Goal: Information Seeking & Learning: Learn about a topic

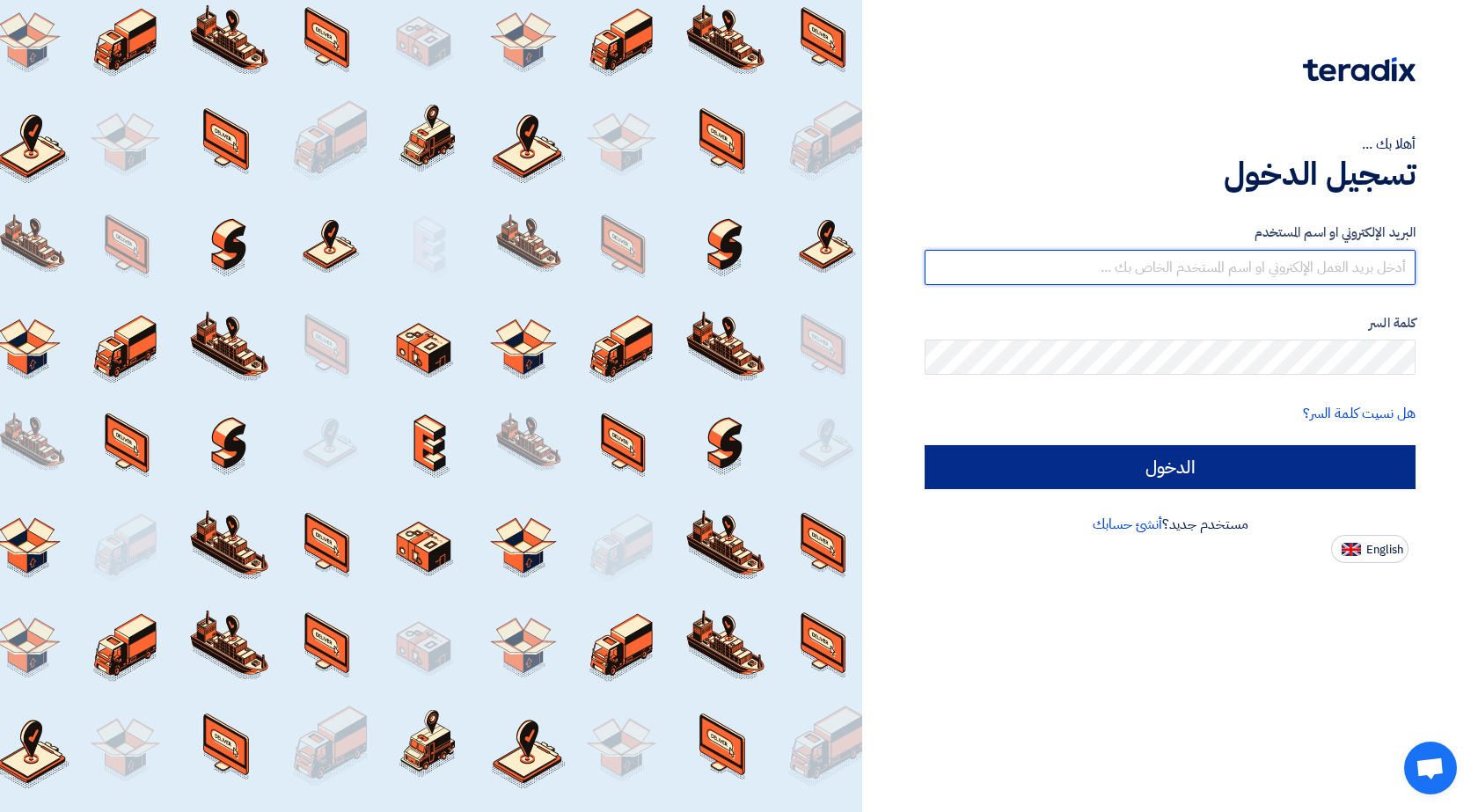
type input "[EMAIL_ADDRESS][DOMAIN_NAME]"
click at [1021, 472] on input "الدخول" at bounding box center [1170, 466] width 491 height 44
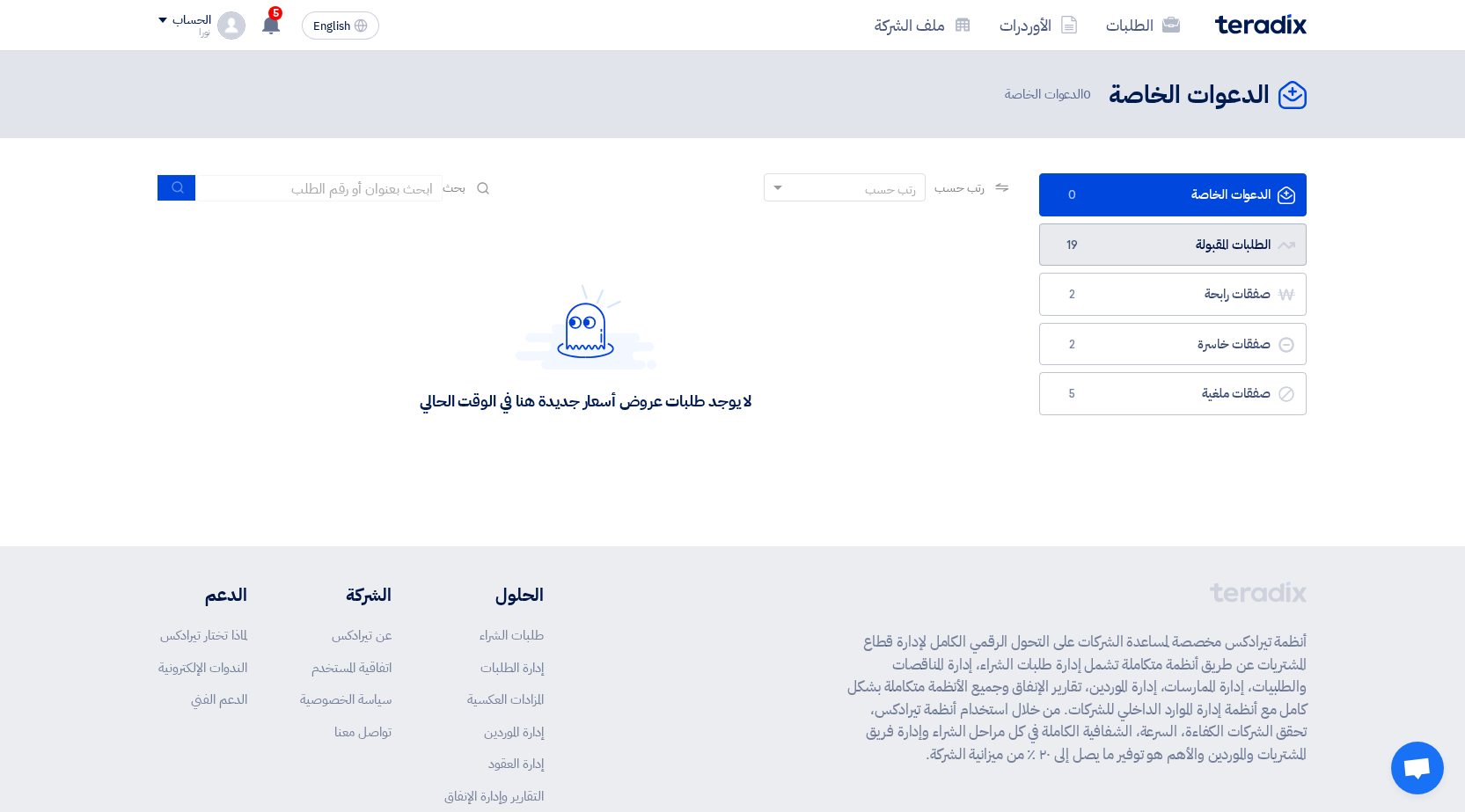
click at [1133, 233] on link "الطلبات المقبولة الطلبات المقبولة 19" at bounding box center [1173, 245] width 268 height 43
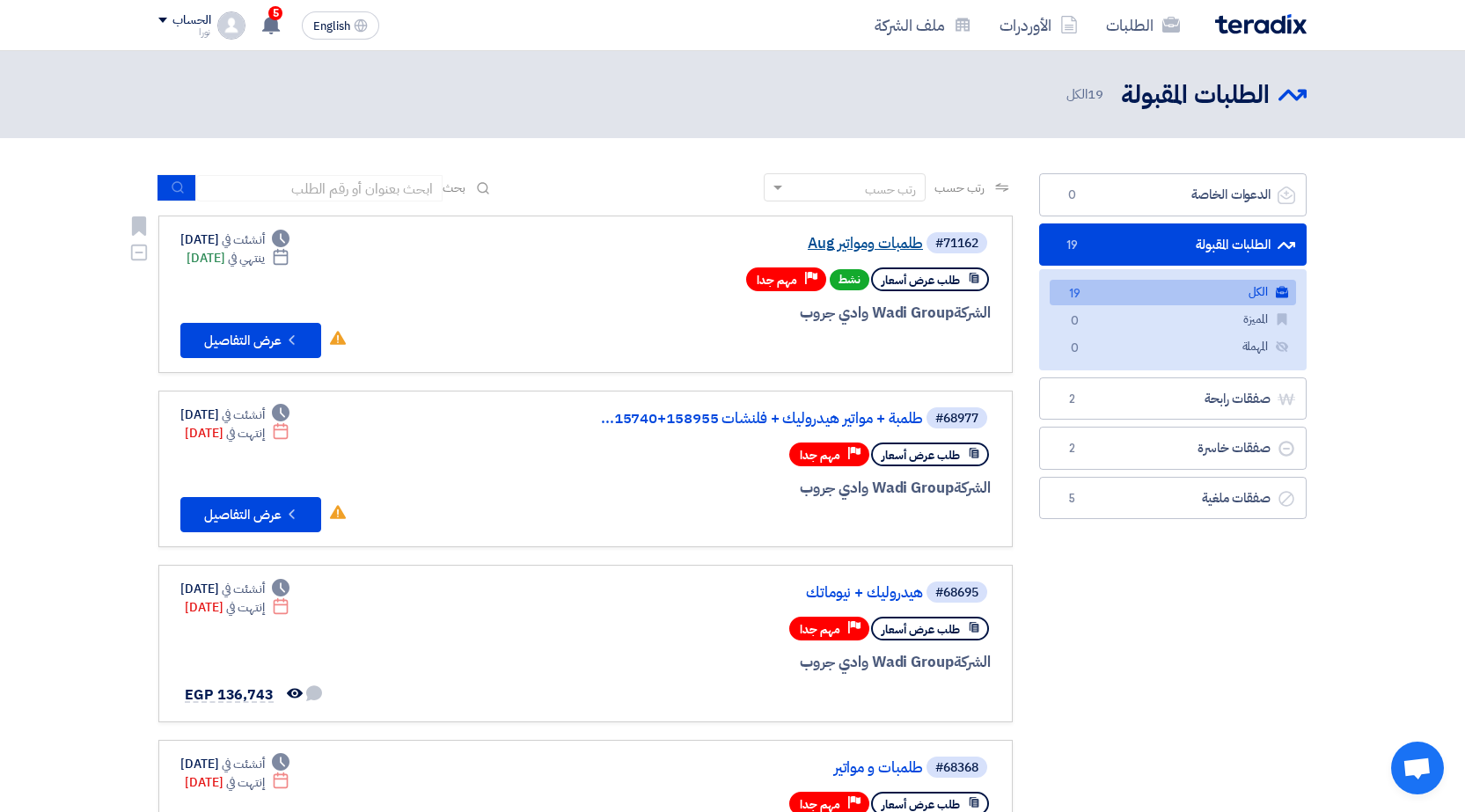
click at [865, 241] on link "طلمبات ومواتير Aug" at bounding box center [747, 244] width 352 height 16
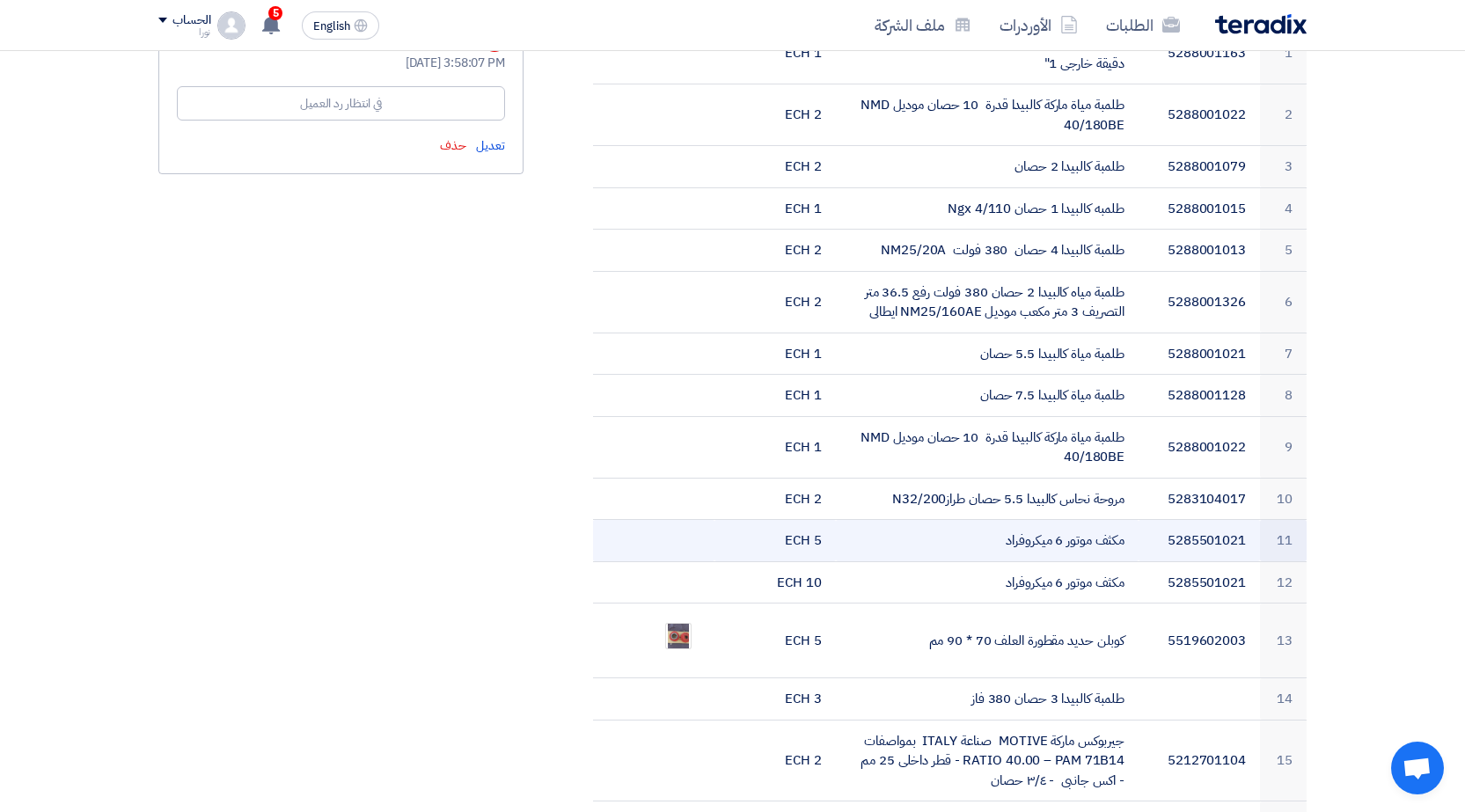
scroll to position [616, 0]
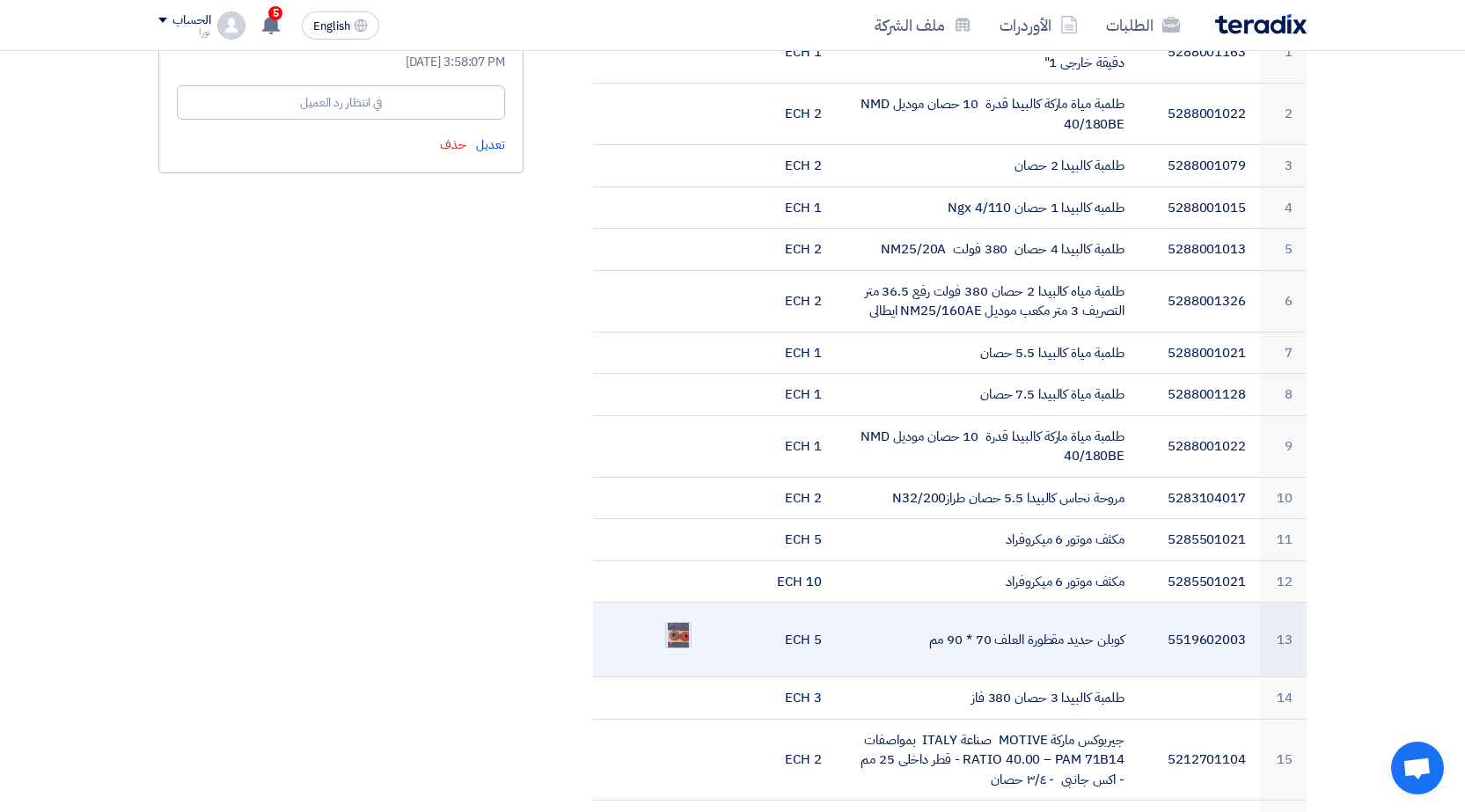
click at [675, 616] on img at bounding box center [678, 635] width 24 height 51
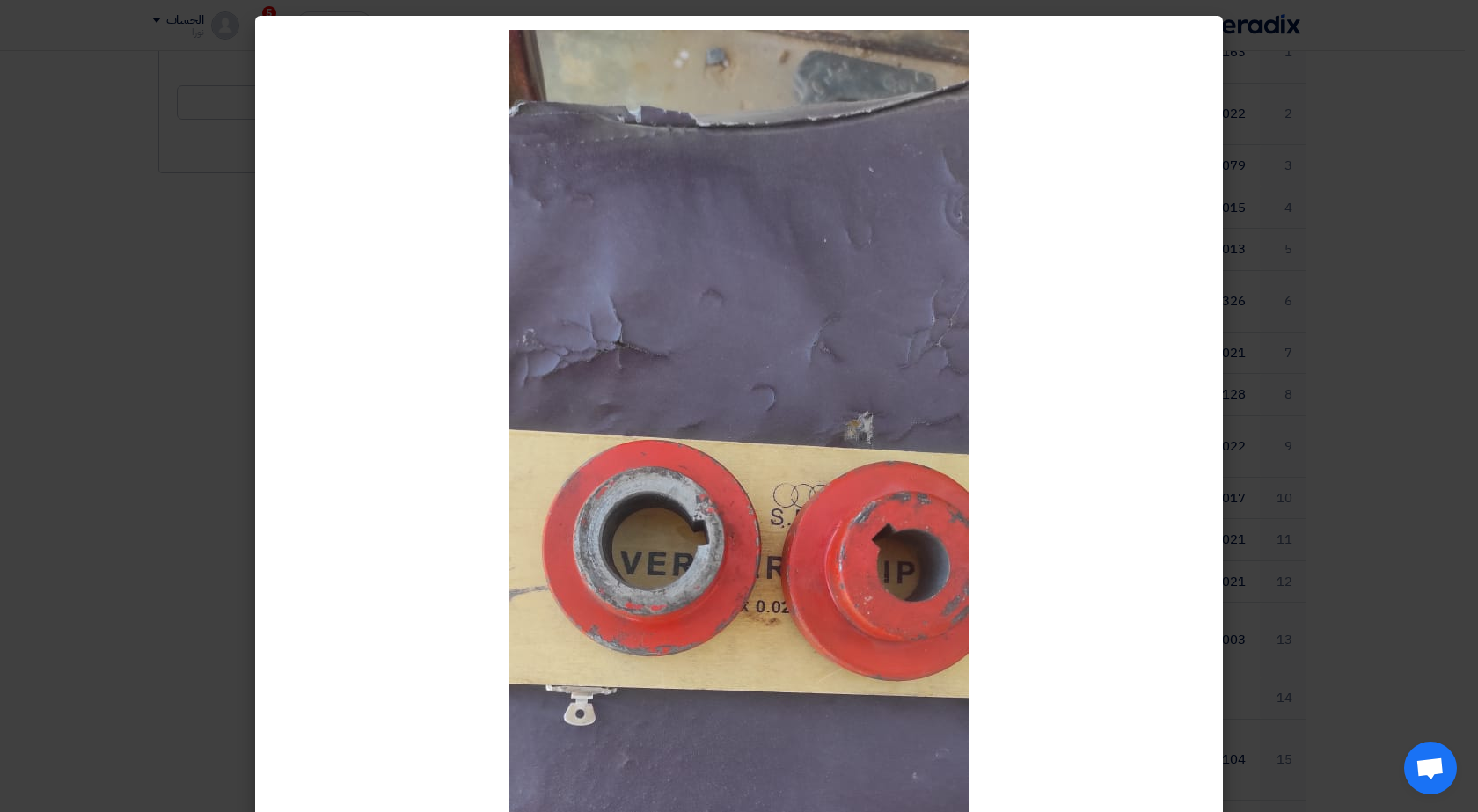
click at [35, 126] on modal-container at bounding box center [739, 406] width 1478 height 812
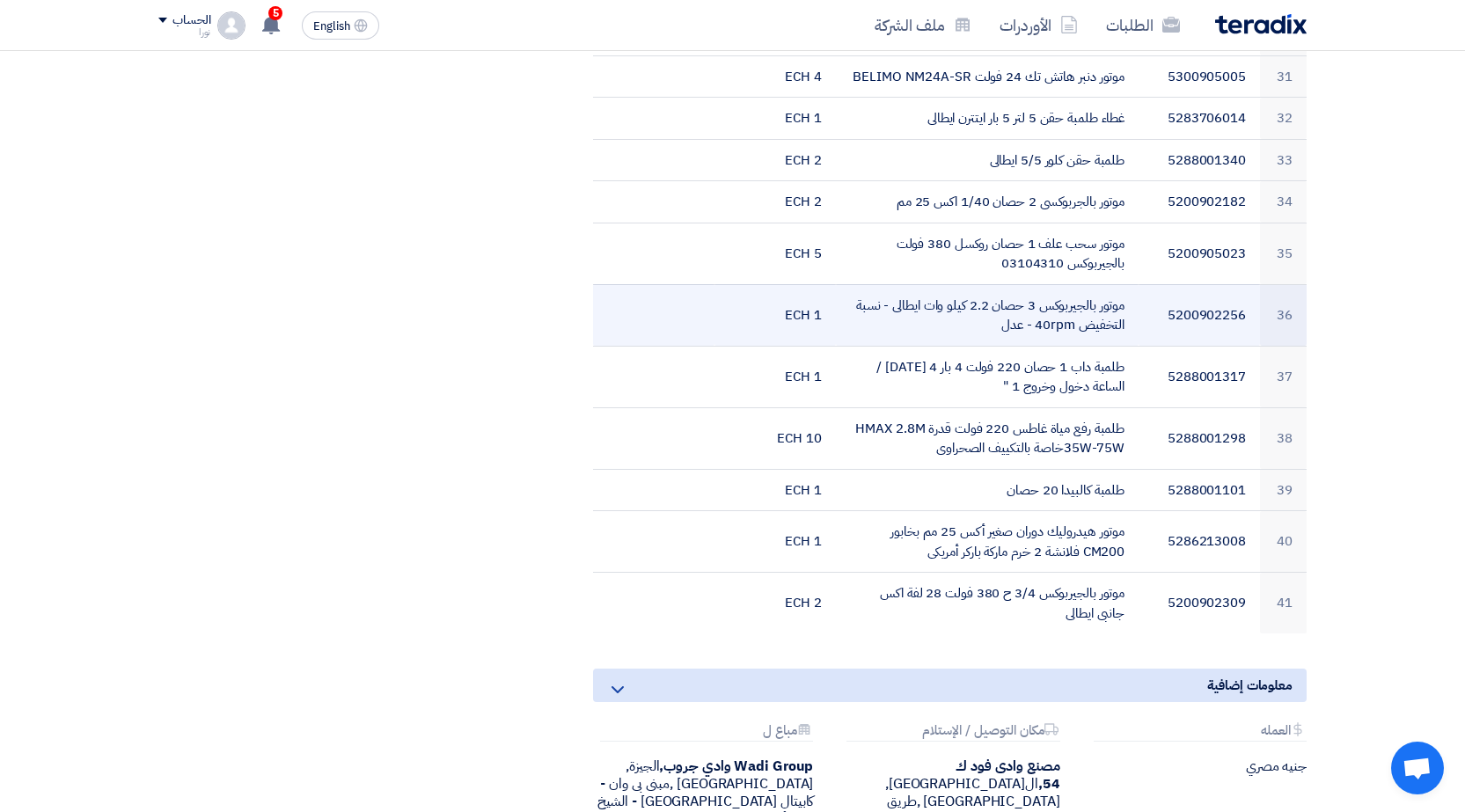
scroll to position [2200, 0]
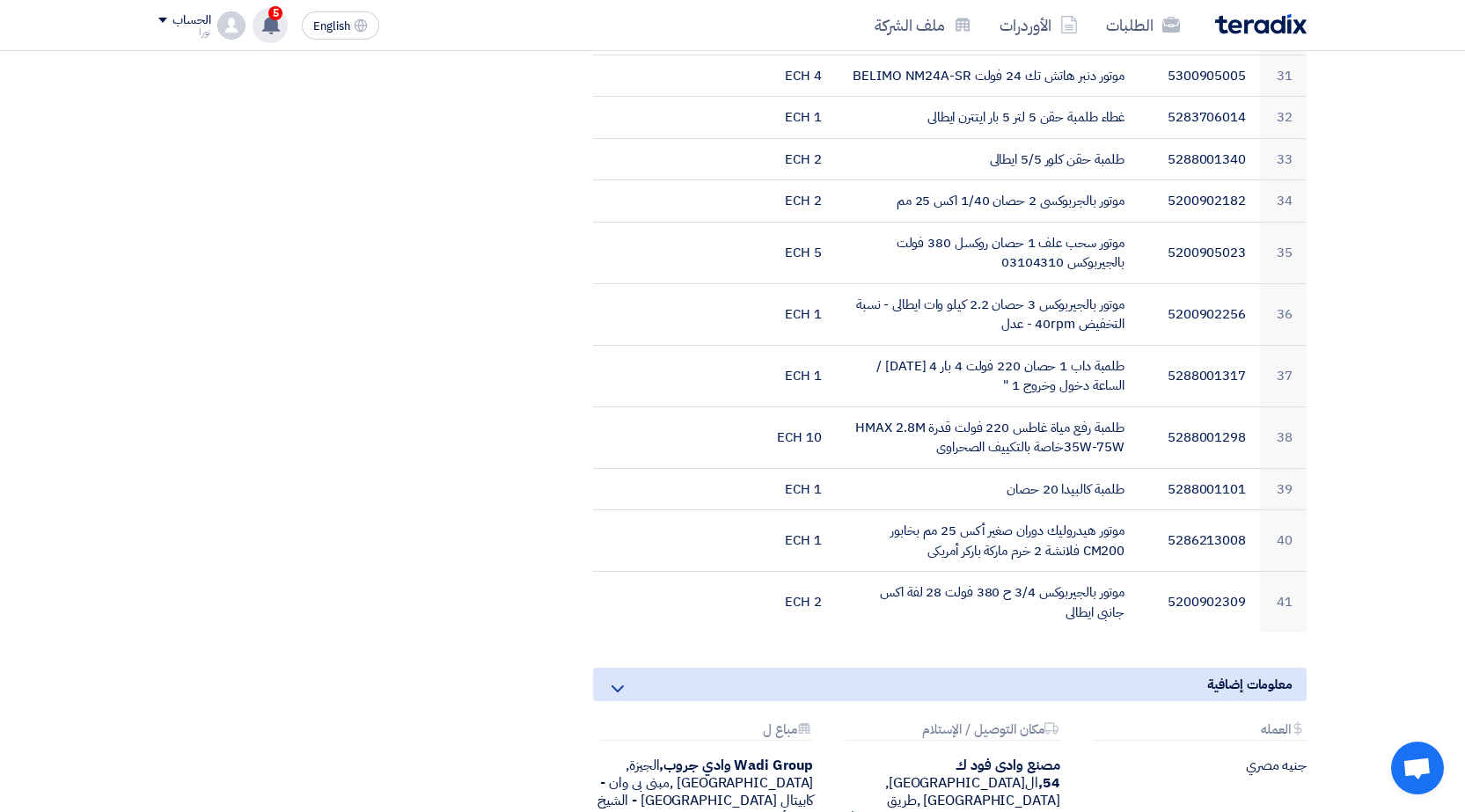
click at [274, 31] on use at bounding box center [271, 24] width 18 height 20
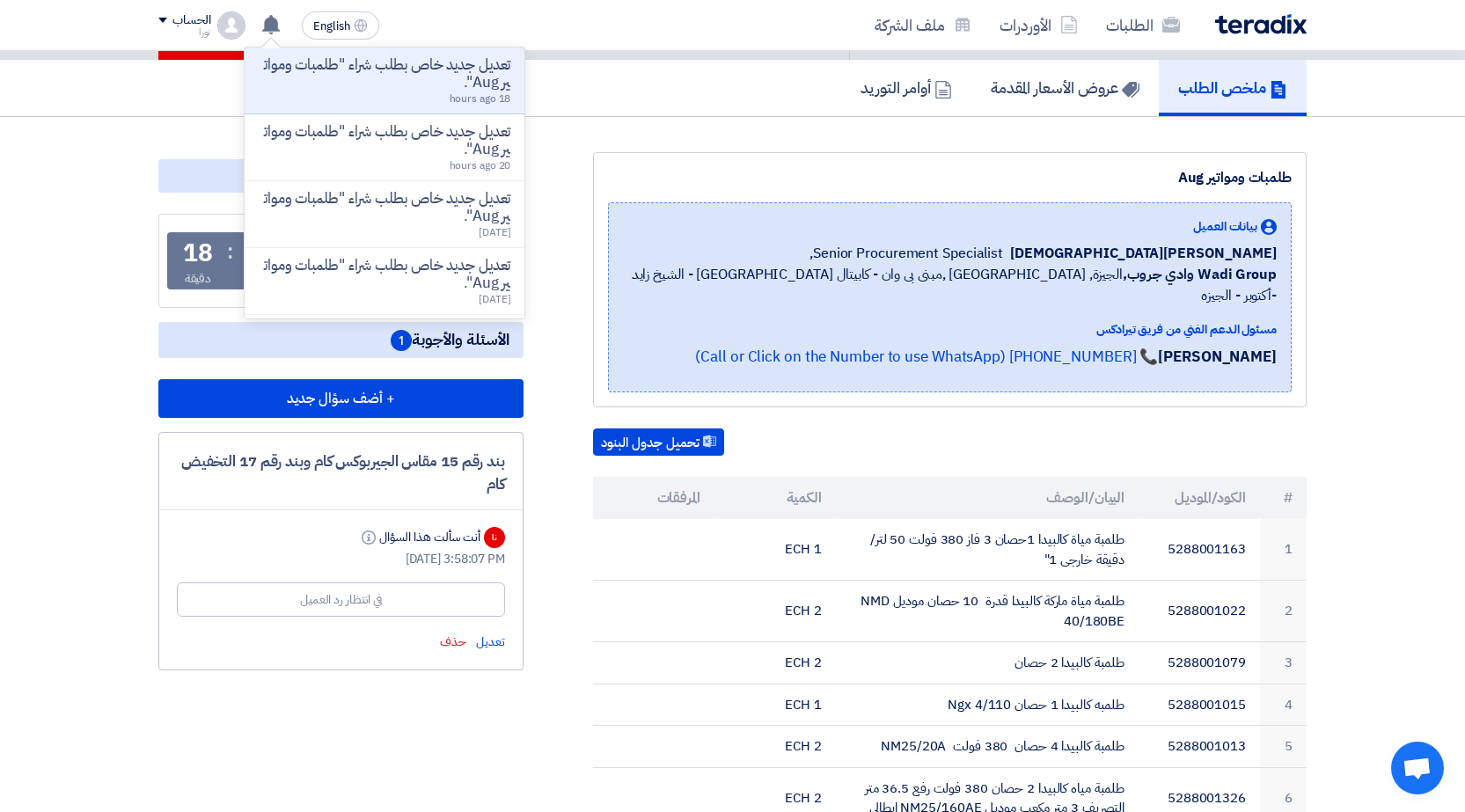
scroll to position [0, 0]
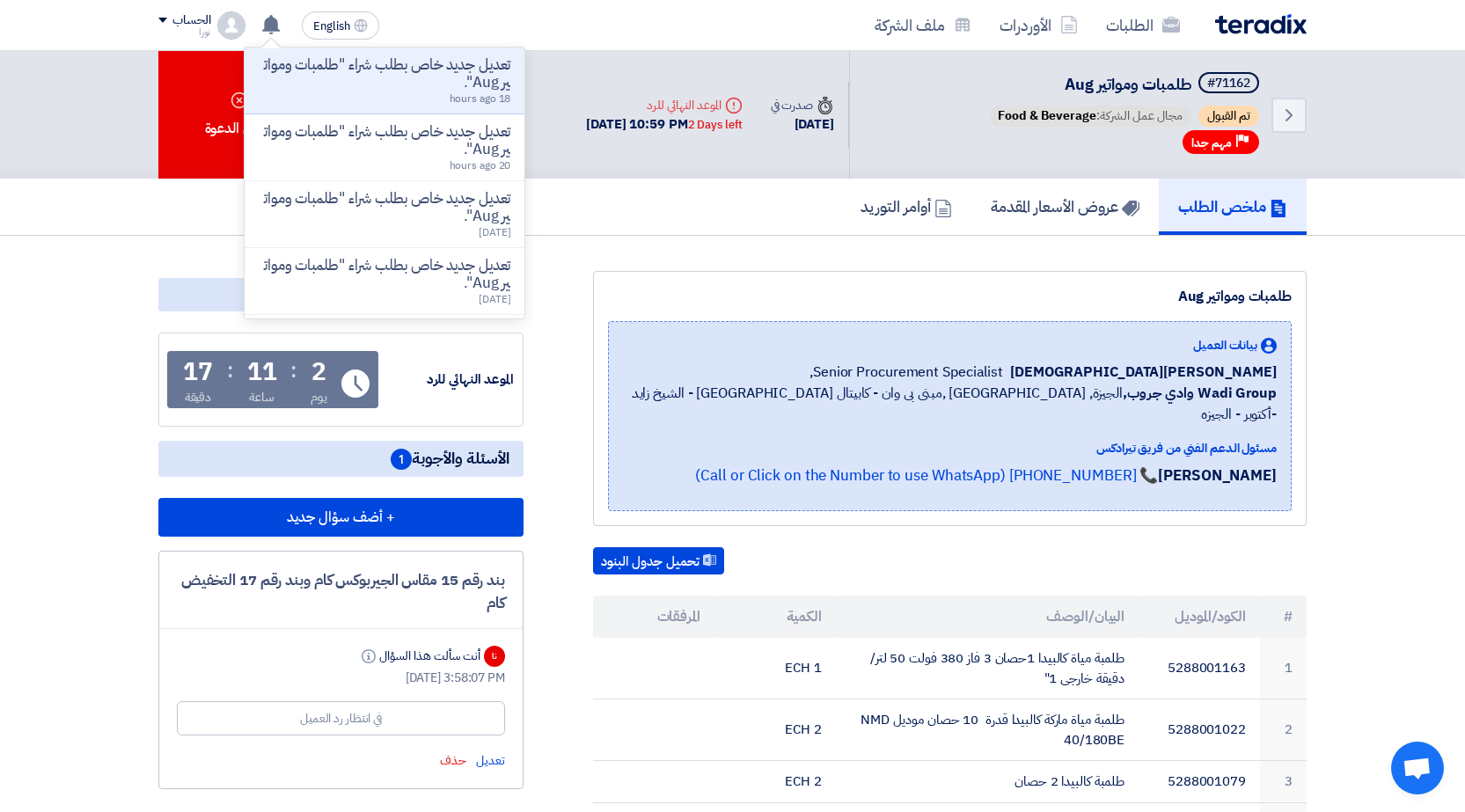
click at [806, 147] on div "Time صدرت في [DATE]" at bounding box center [803, 114] width 93 height 66
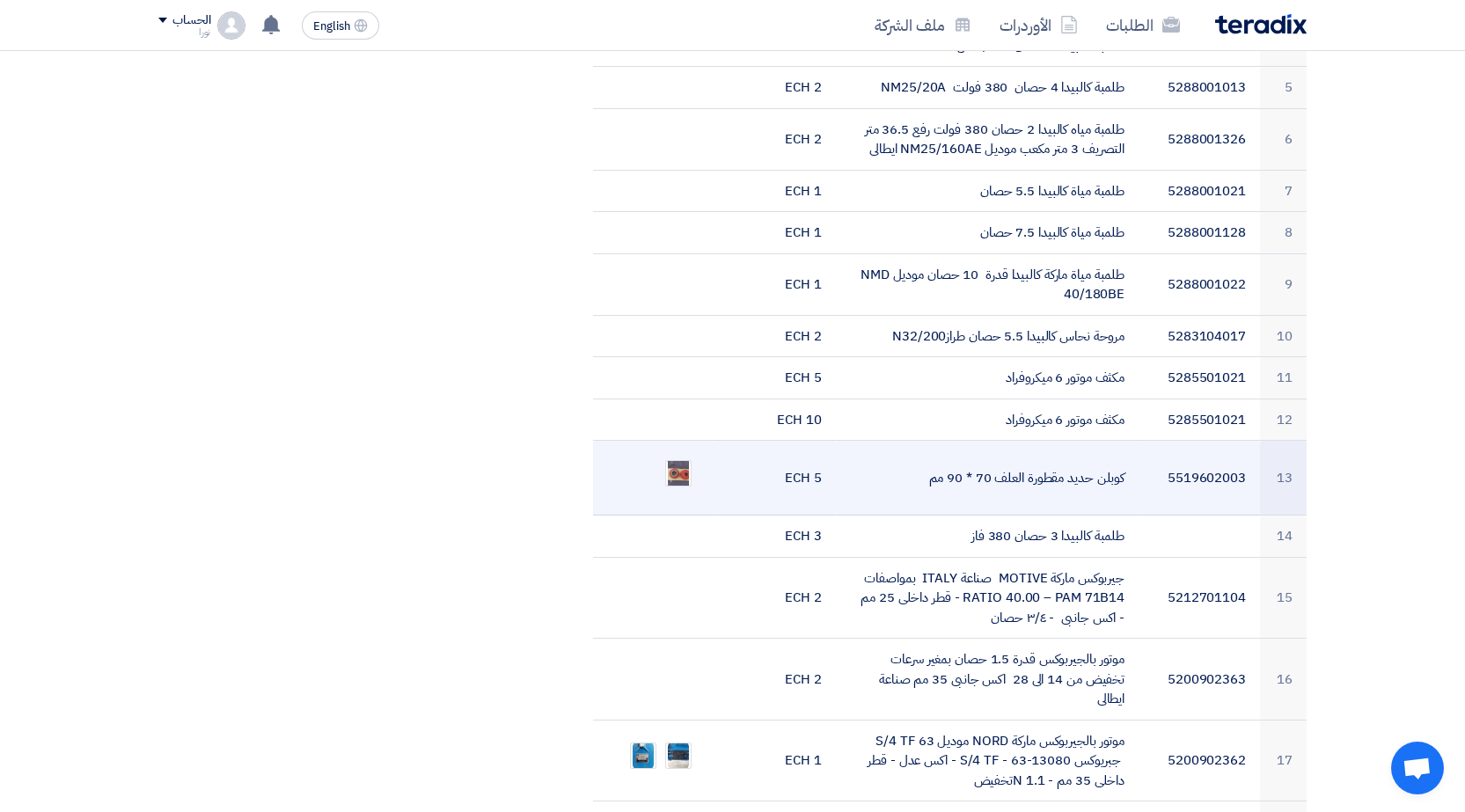
scroll to position [879, 0]
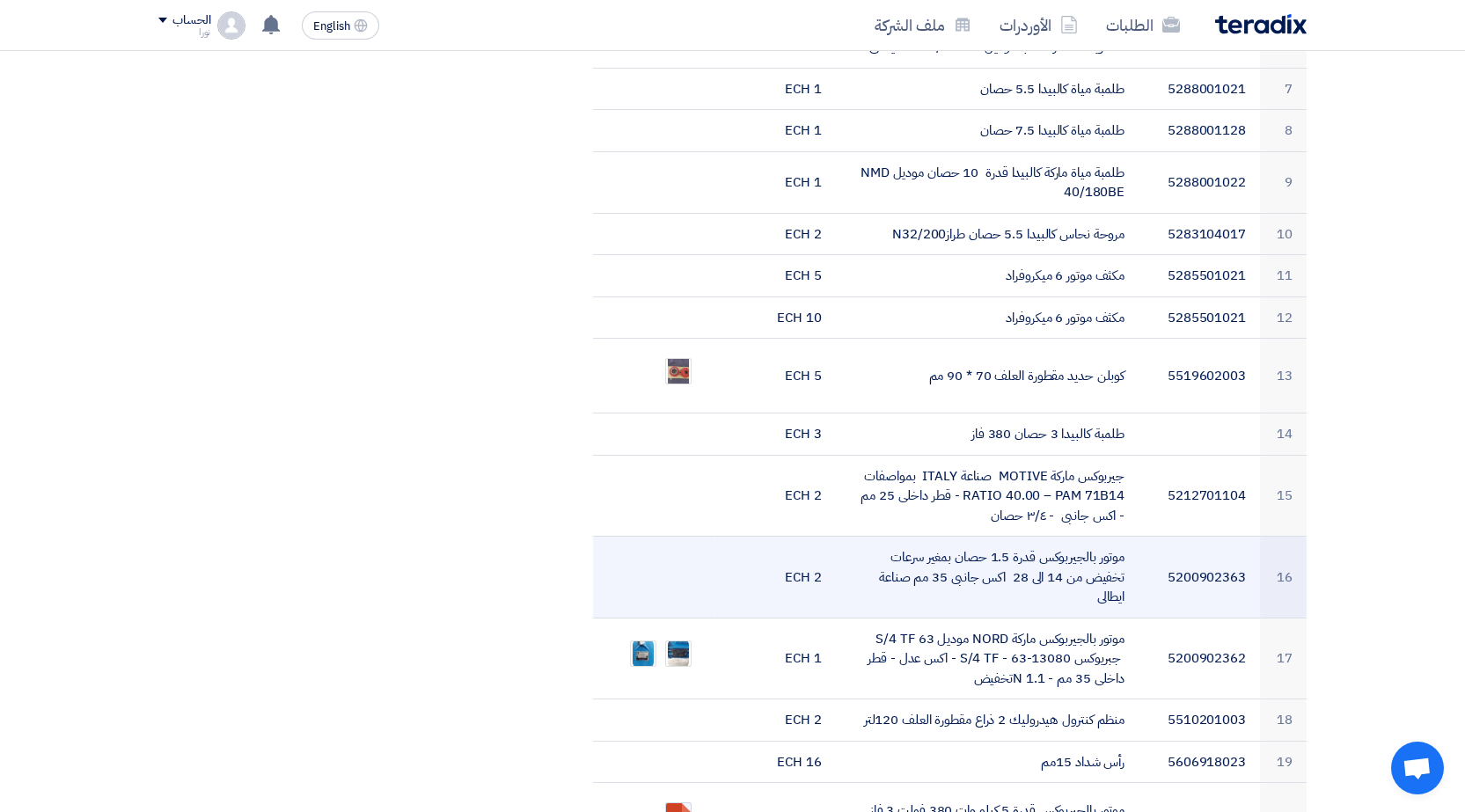
click at [986, 549] on td "موتور بالجيربوكس قدرة 1.5 حصان بمغير سرعات تخفيض من 14 الى 28 اكس جانبى 35 مم ص…" at bounding box center [987, 577] width 303 height 81
drag, startPoint x: 968, startPoint y: 554, endPoint x: 942, endPoint y: 558, distance: 26.3
click at [942, 558] on td "موتور بالجيربوكس قدرة 1.5 حصان بمغير سرعات تخفيض من 14 الى 28 اكس جانبى 35 مم ص…" at bounding box center [987, 577] width 303 height 81
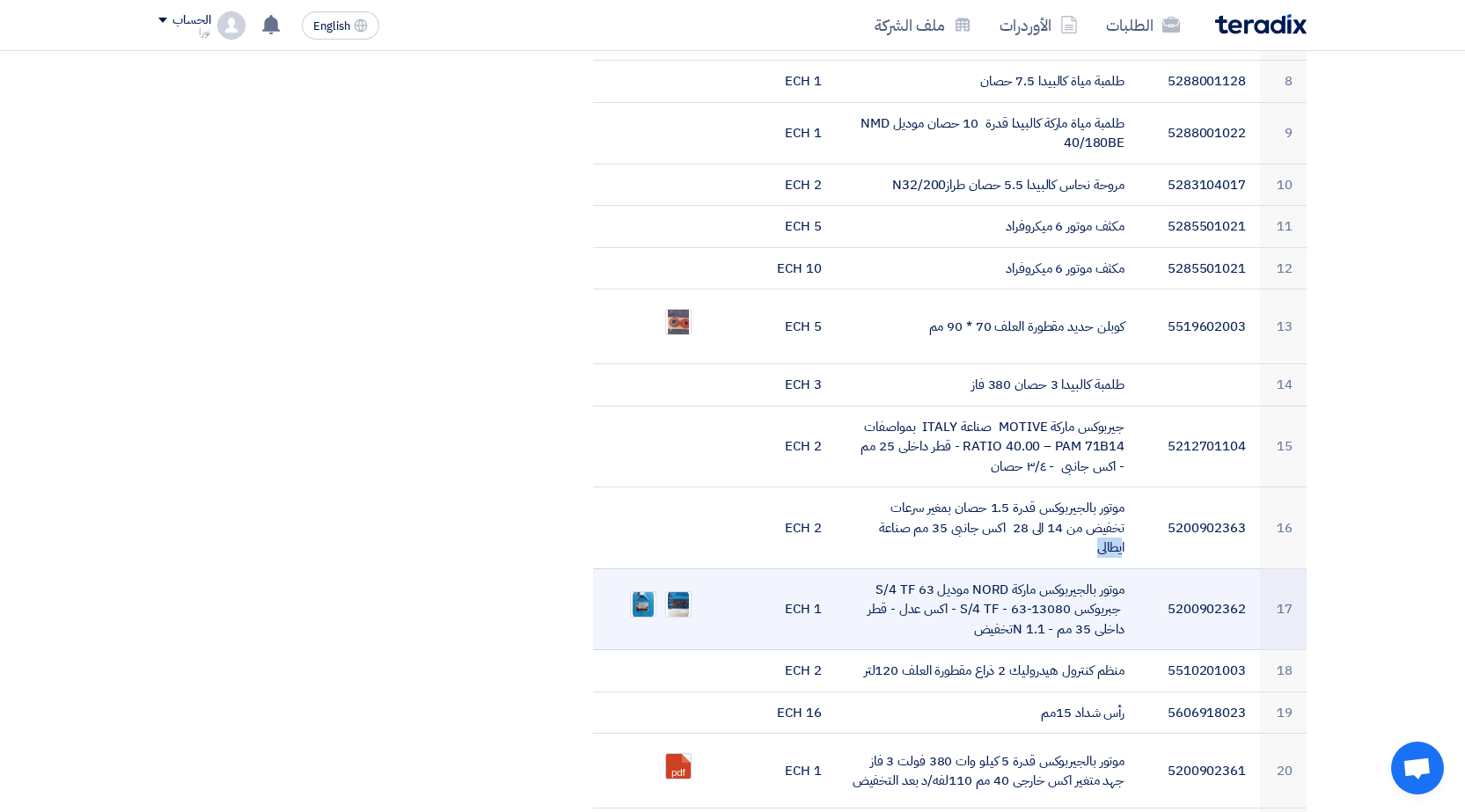
scroll to position [967, 0]
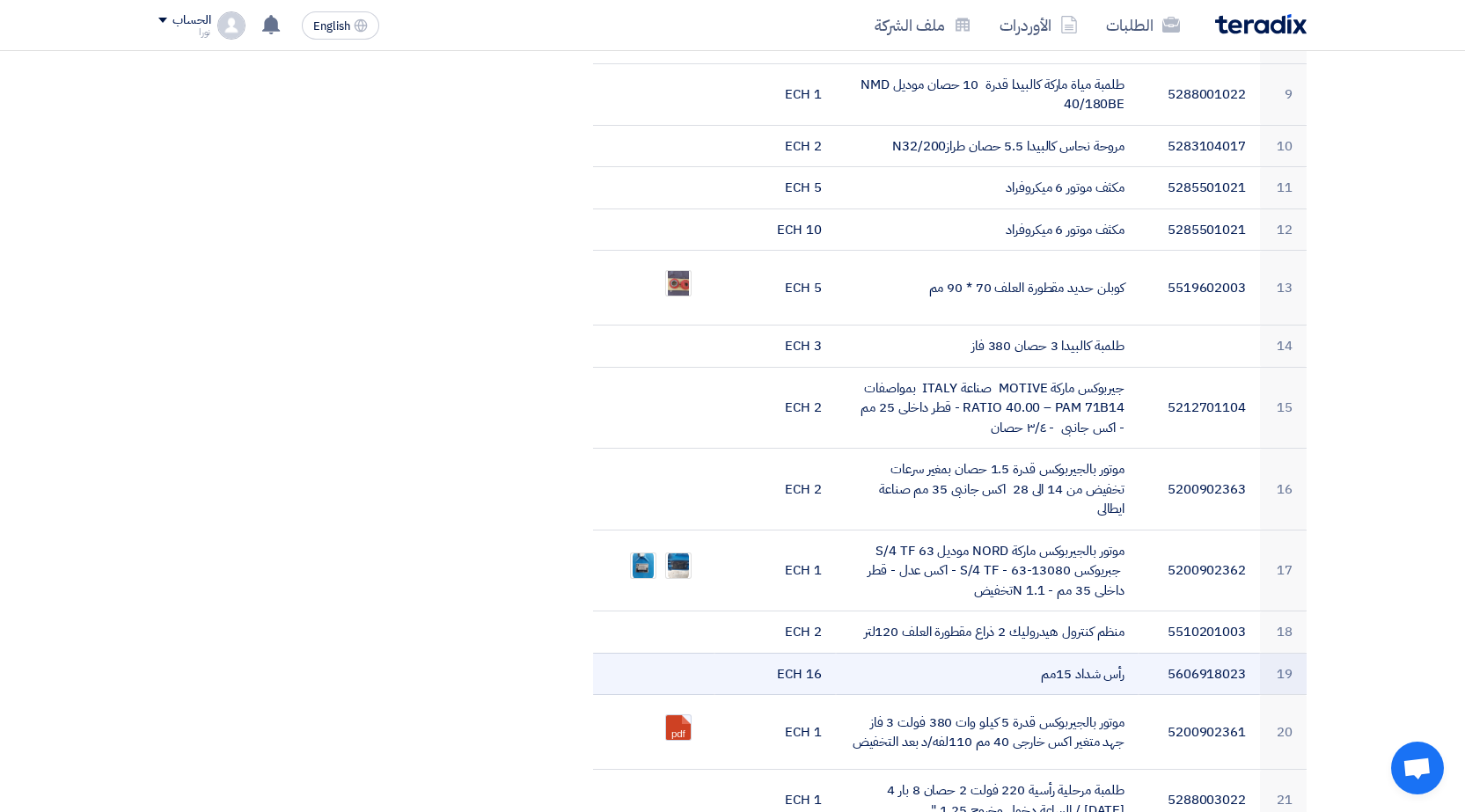
click at [962, 659] on td "رأس شداد 15مم" at bounding box center [987, 673] width 303 height 42
click at [988, 653] on td "رأس شداد 15مم" at bounding box center [987, 673] width 303 height 42
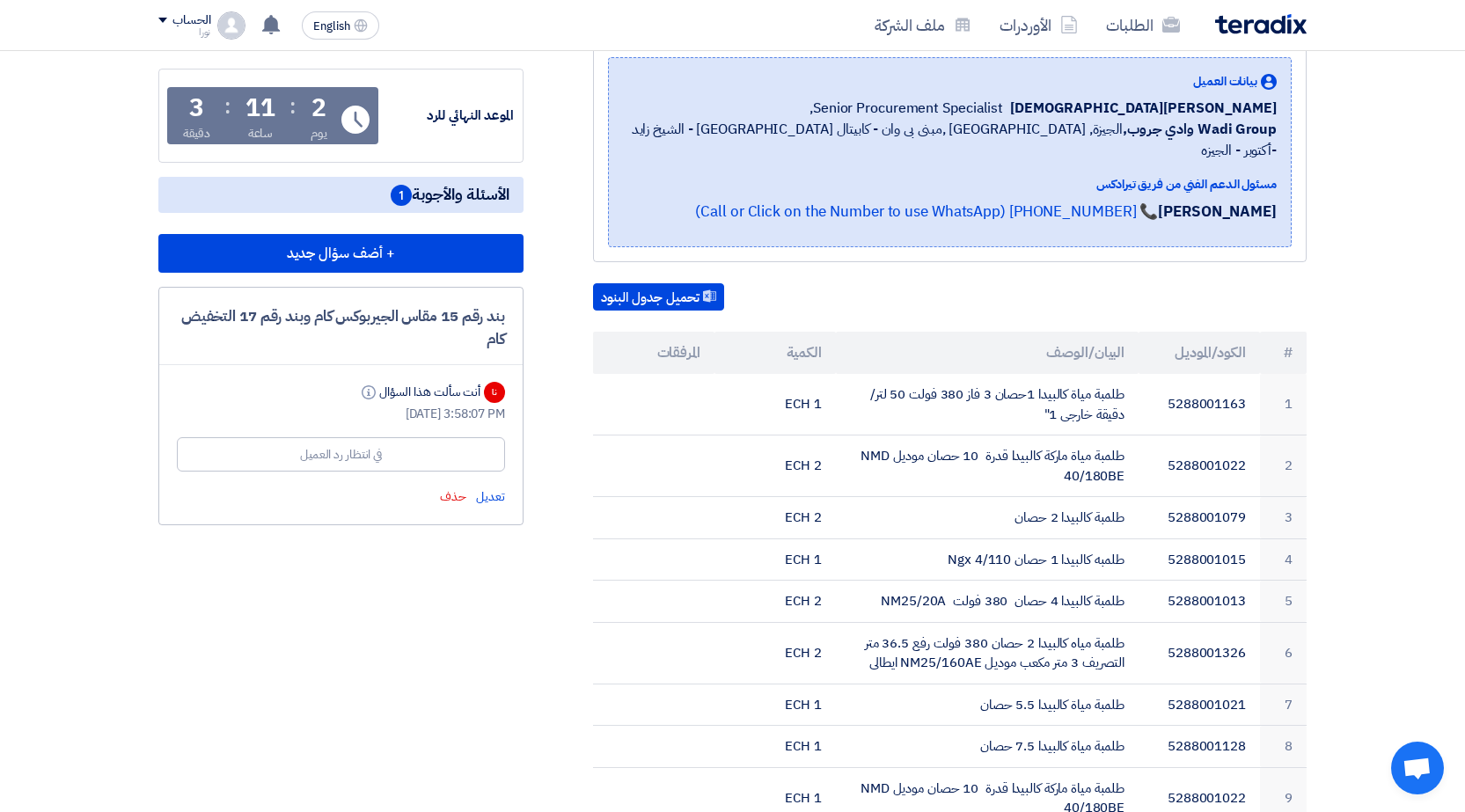
scroll to position [0, 0]
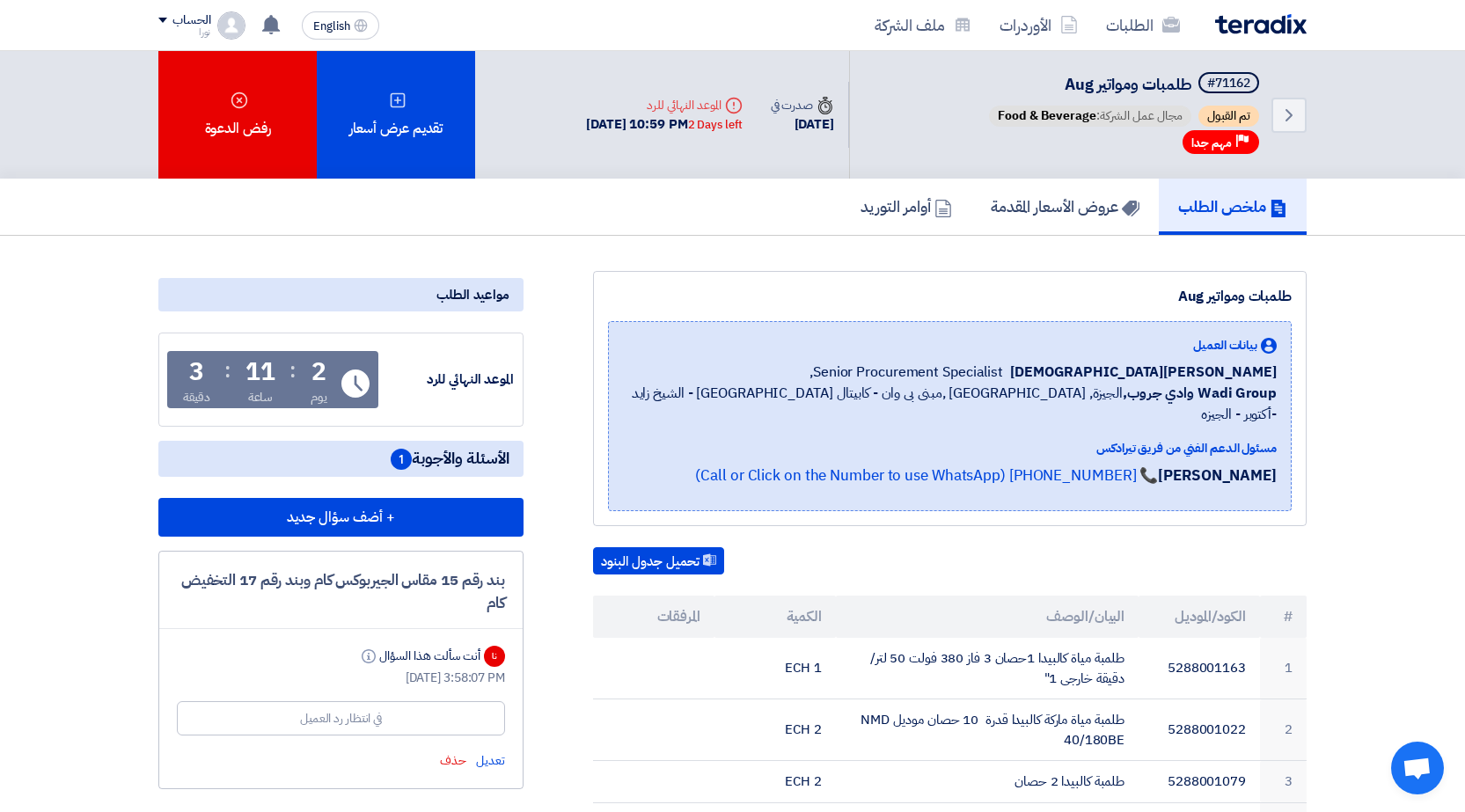
click at [985, 547] on div "تحميل جدول البنود" at bounding box center [950, 561] width 714 height 28
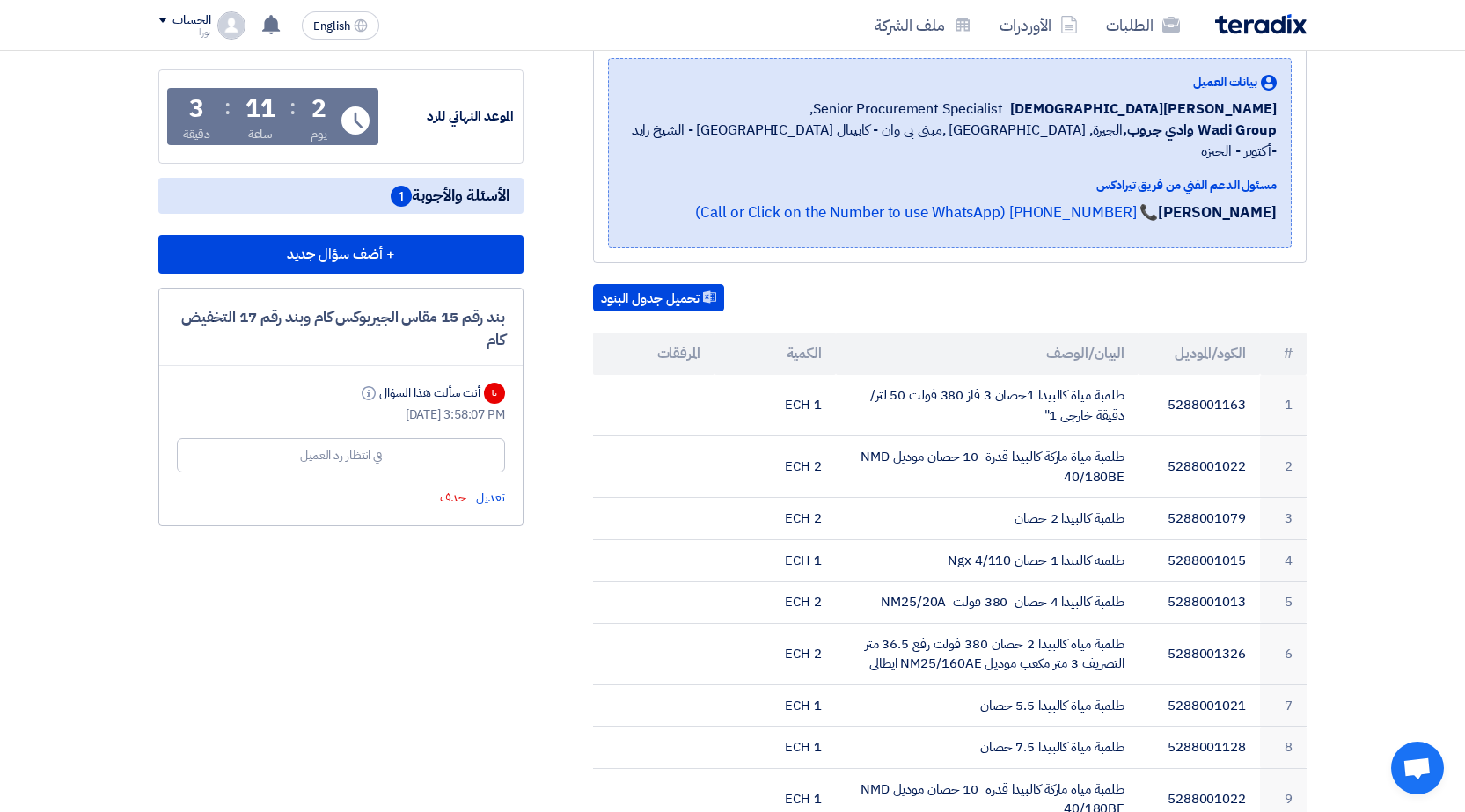
scroll to position [264, 0]
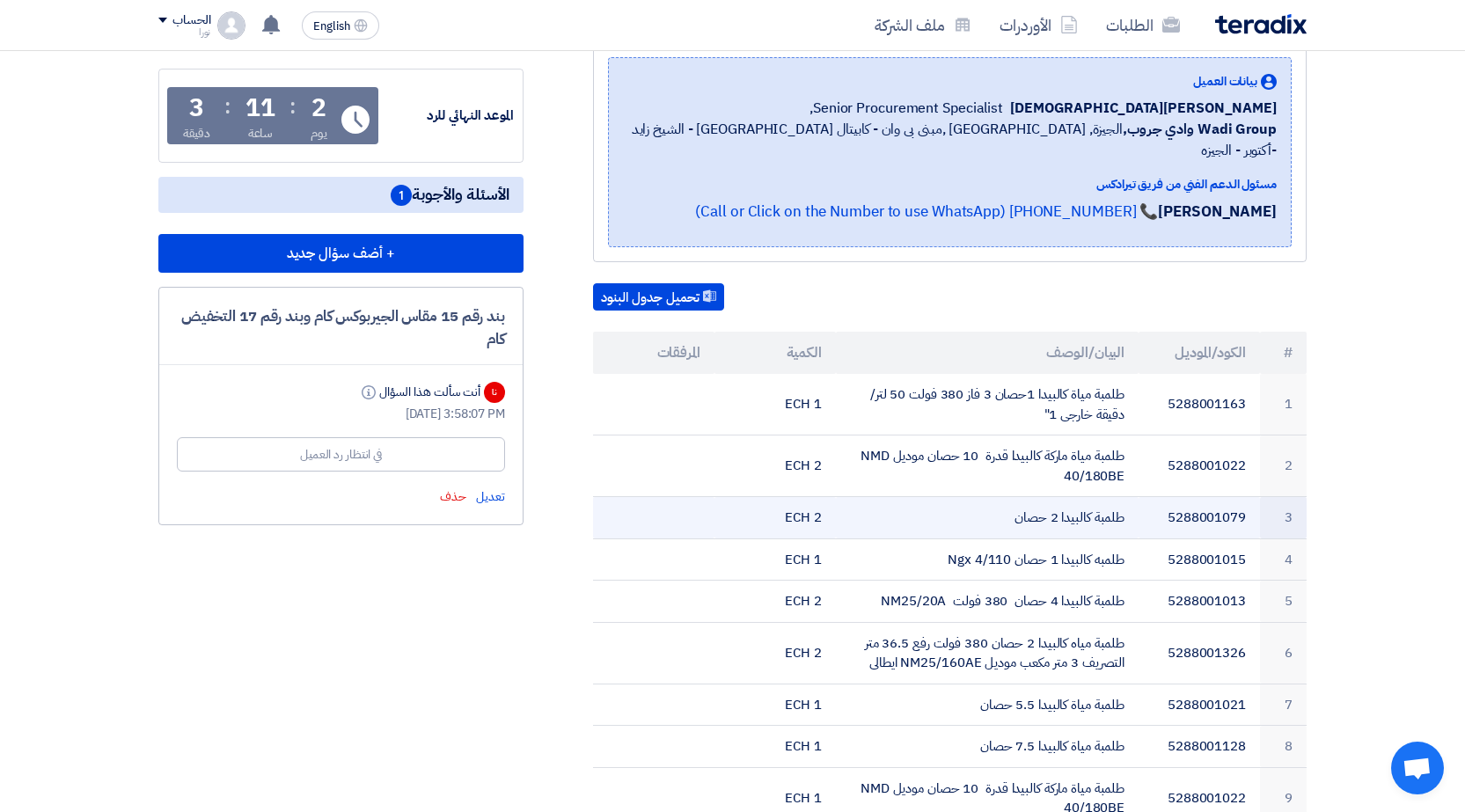
click at [1127, 497] on td "طلمبة كالبيدا 2 حصان" at bounding box center [987, 518] width 303 height 42
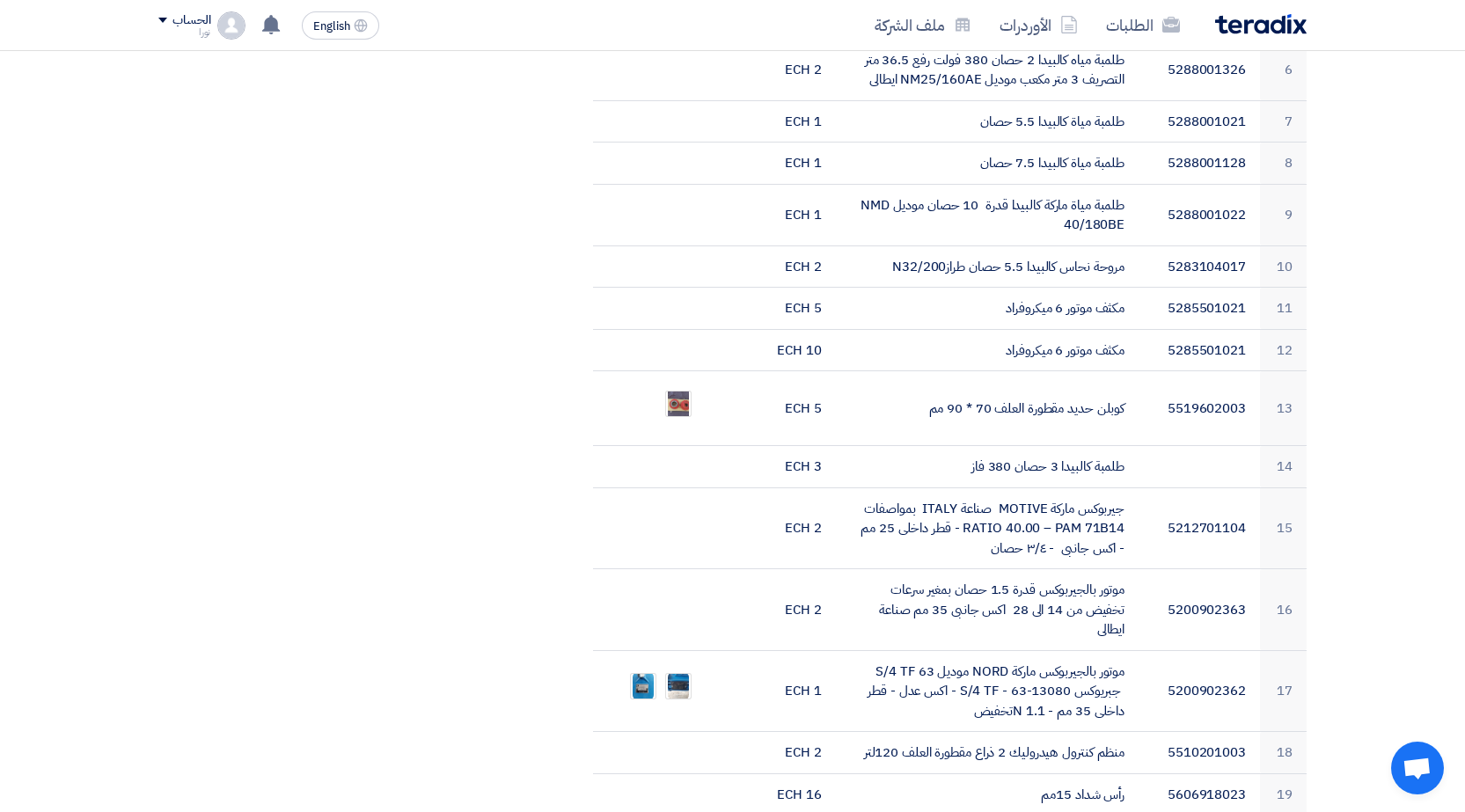
scroll to position [0, 0]
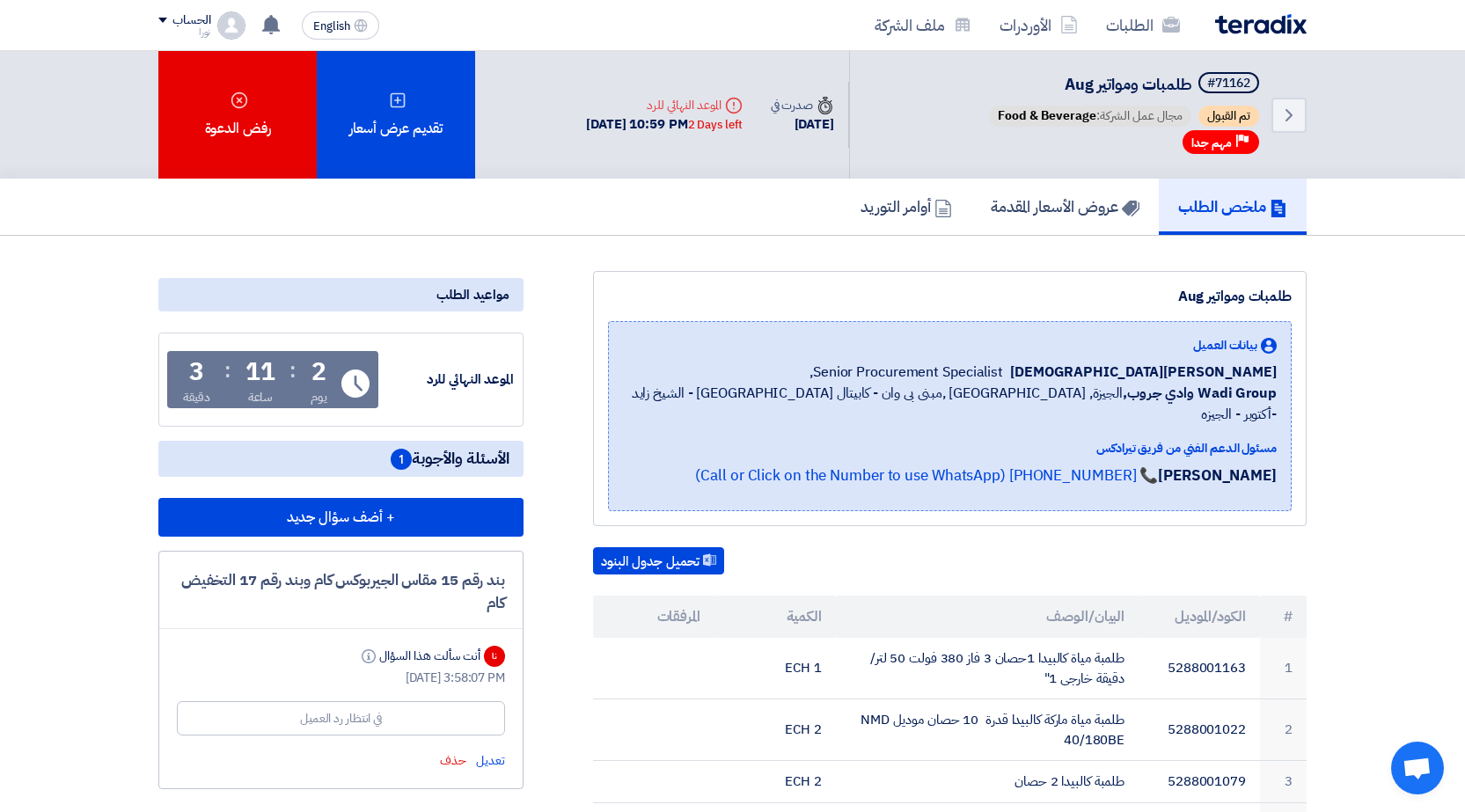
click at [1212, 547] on div "تحميل جدول البنود" at bounding box center [950, 561] width 714 height 28
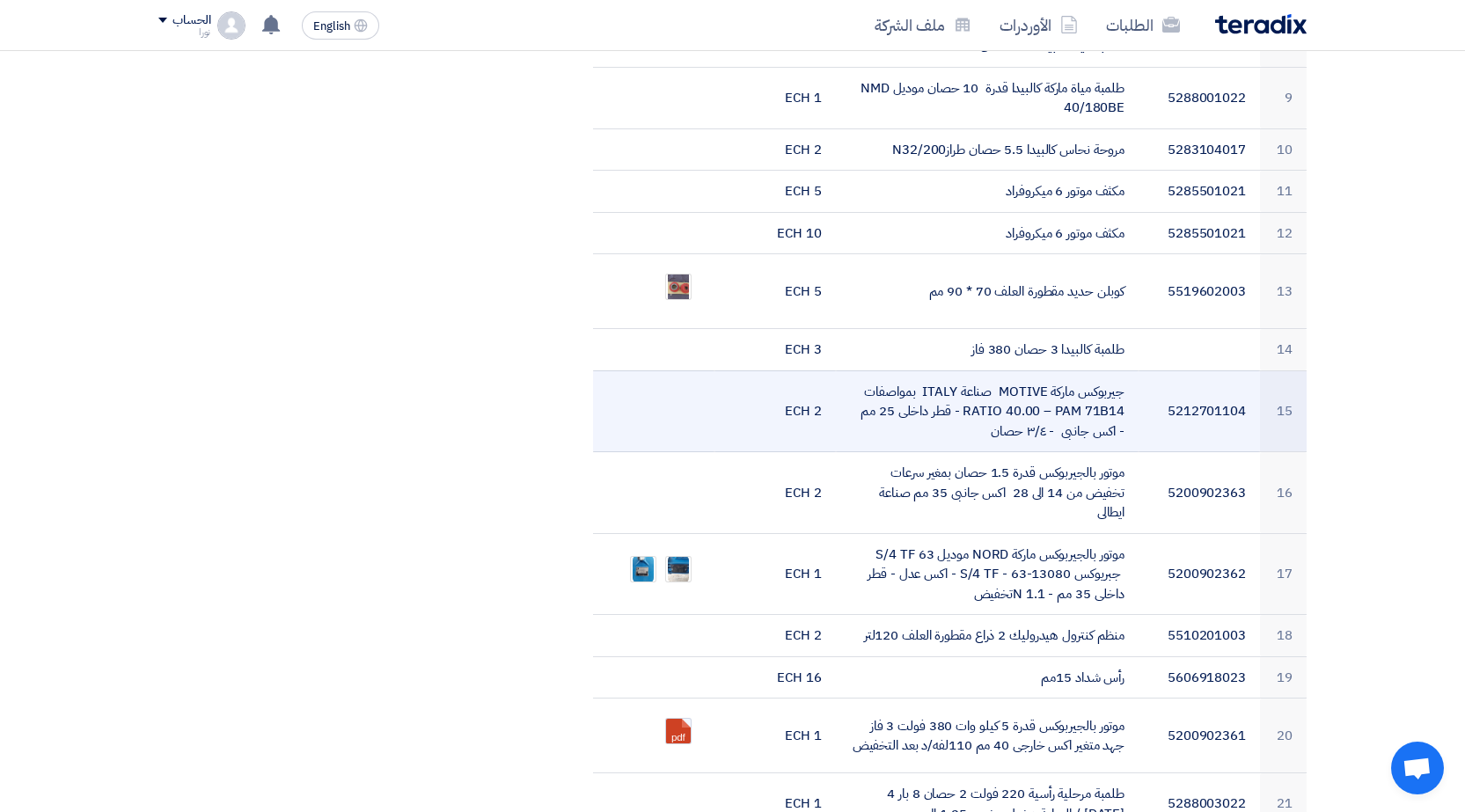
scroll to position [967, 0]
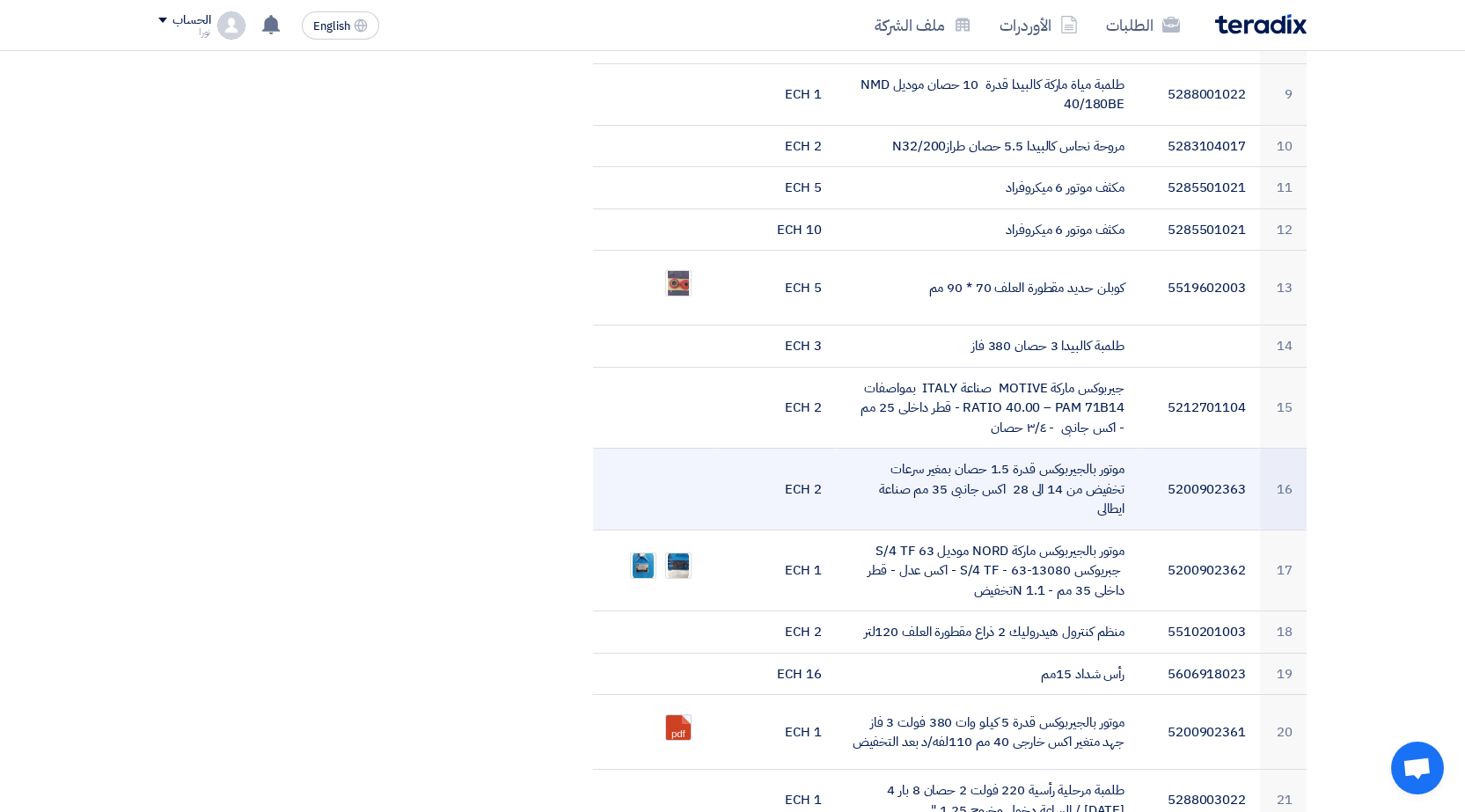
click at [956, 488] on td "موتور بالجيربوكس قدرة 1.5 حصان بمغير سرعات تخفيض من 14 الى 28 اكس جانبى 35 مم ص…" at bounding box center [987, 489] width 303 height 81
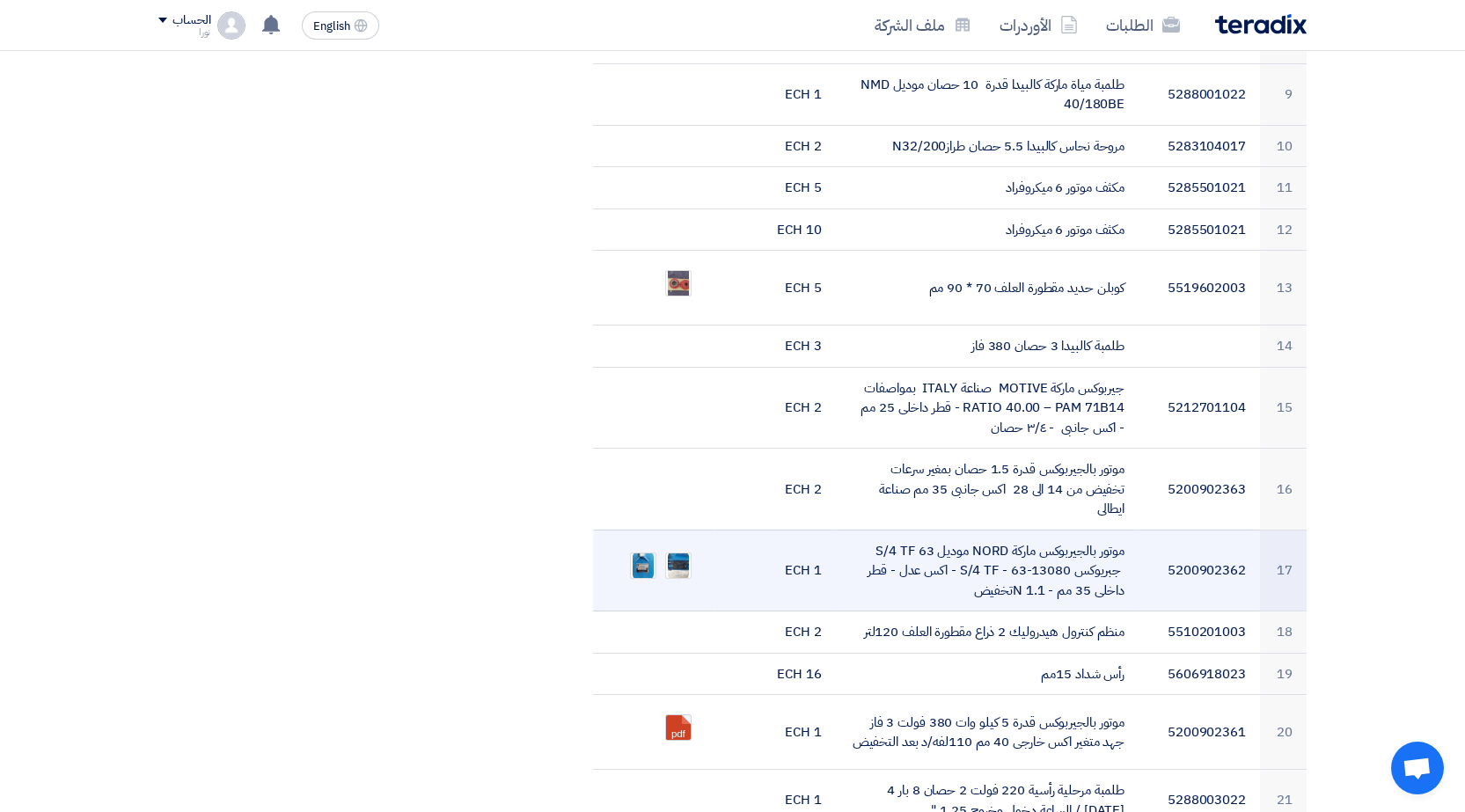
click at [959, 530] on td "موتور بالجيربوكس ماركة NORD موديل 63 S/4 TF جبريوكس 13080-63 - S/4 TF - اكس عدل…" at bounding box center [987, 570] width 303 height 81
drag, startPoint x: 879, startPoint y: 527, endPoint x: 1011, endPoint y: 532, distance: 132.1
click at [1011, 532] on td "موتور بالجيربوكس ماركة NORD موديل 63 S/4 TF جبريوكس 13080-63 - S/4 TF - اكس عدل…" at bounding box center [987, 570] width 303 height 81
copy td "NORD موديل 63 S/4 TF"
click at [949, 557] on td "موتور بالجيربوكس ماركة NORD موديل 63 S/4 TF جبريوكس 13080-63 - S/4 TF - اكس عدل…" at bounding box center [987, 570] width 303 height 81
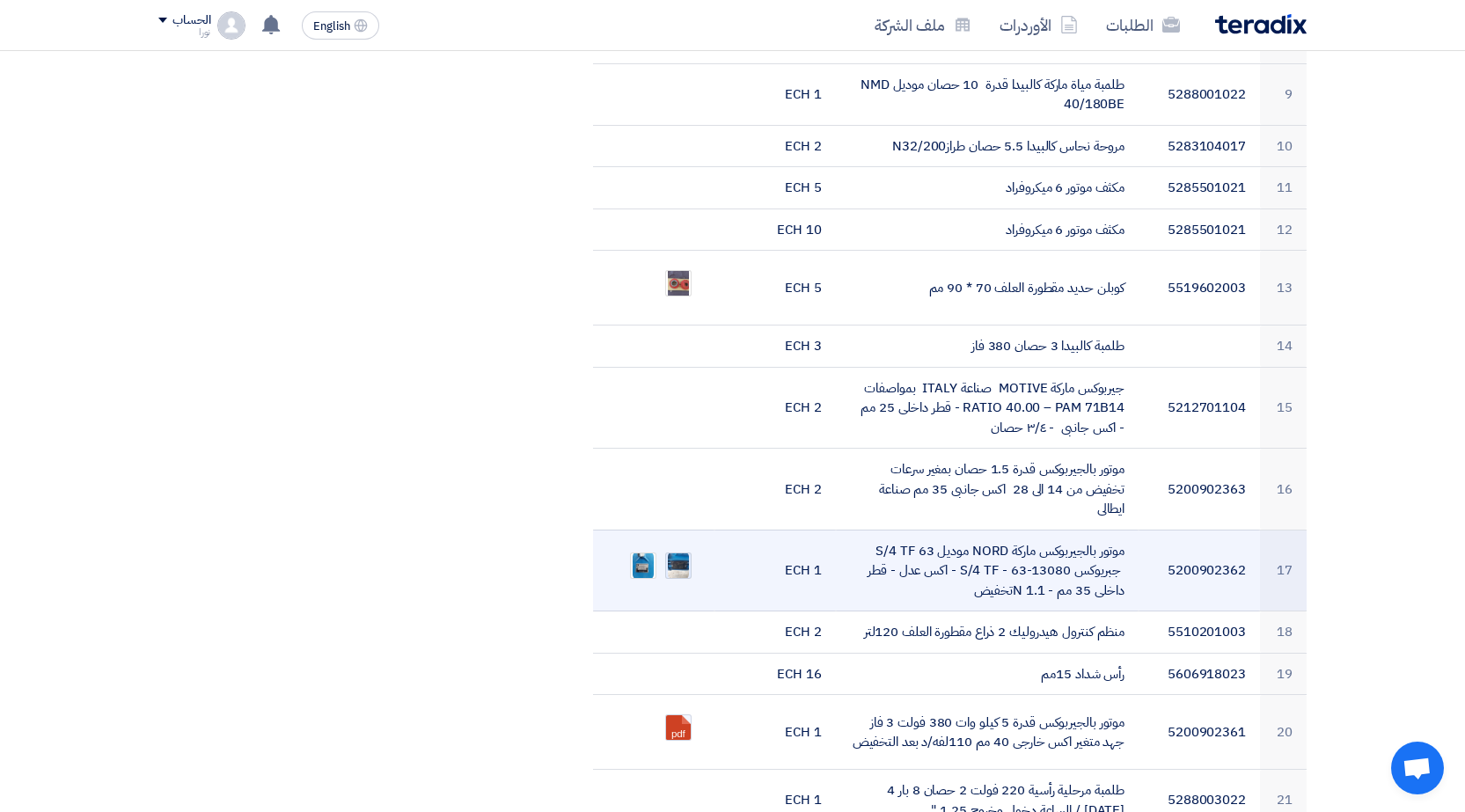
click at [688, 553] on img at bounding box center [678, 566] width 24 height 32
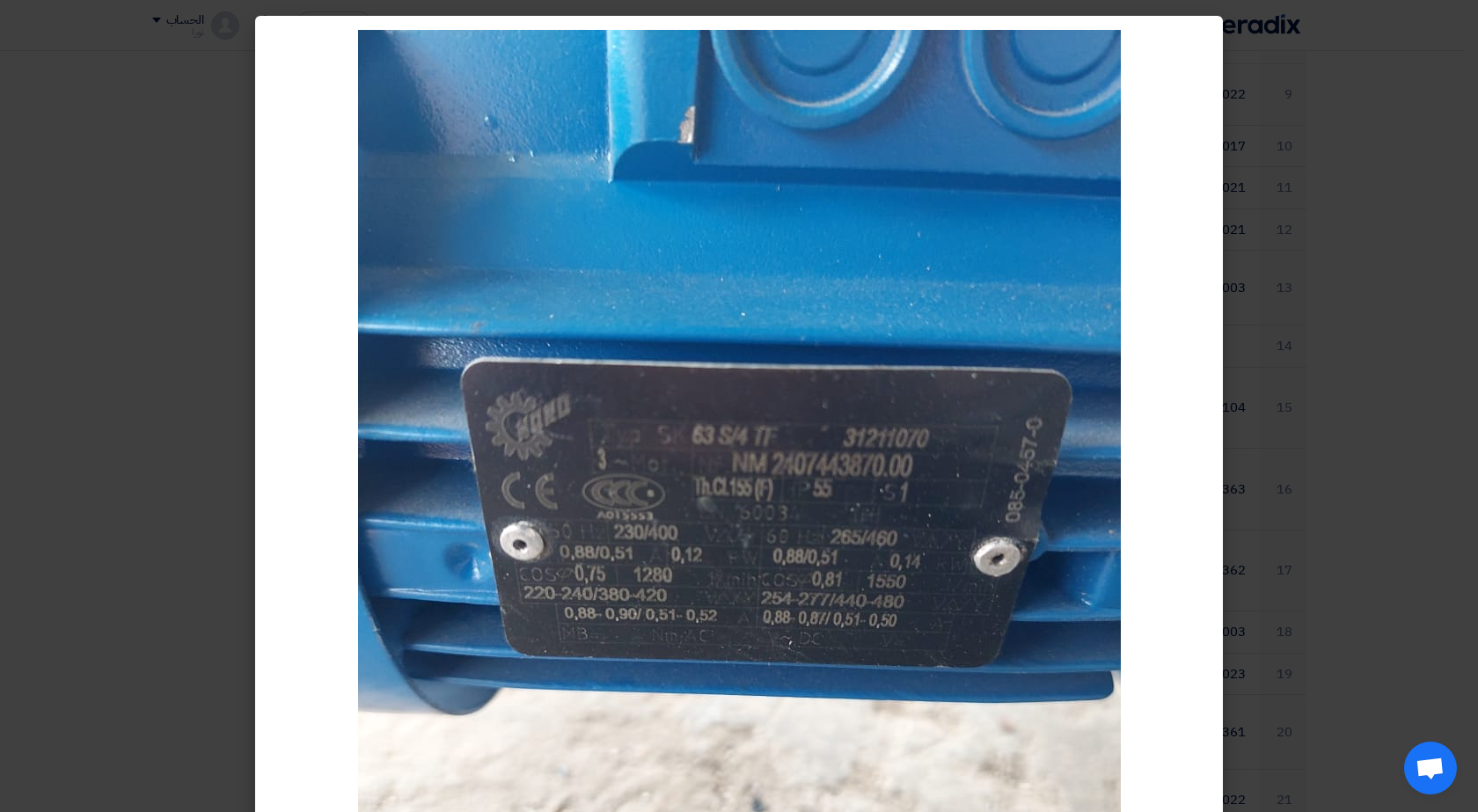
click at [865, 582] on img at bounding box center [739, 539] width 762 height 1017
click at [94, 62] on modal-container at bounding box center [739, 406] width 1478 height 812
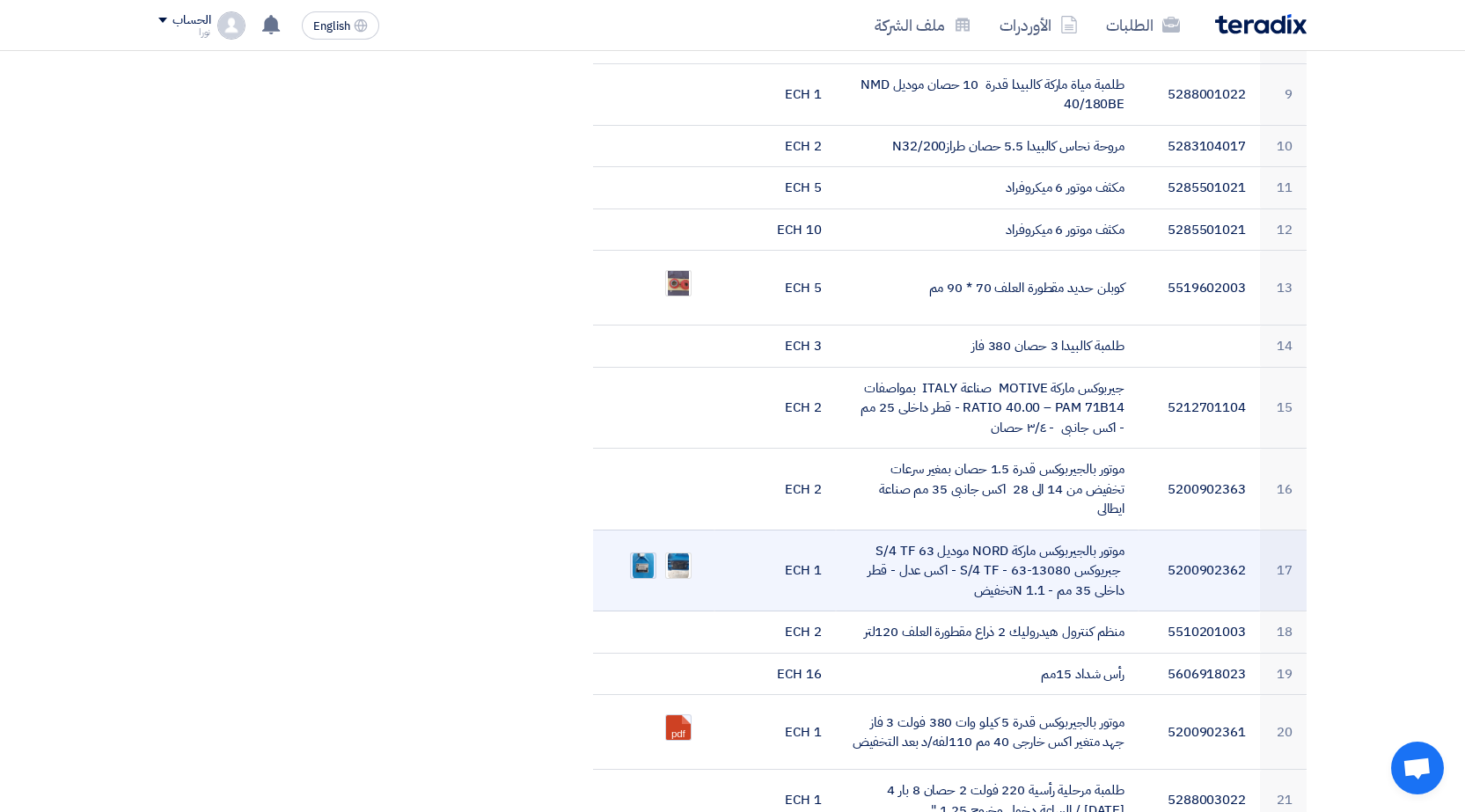
click at [642, 550] on img at bounding box center [644, 566] width 24 height 32
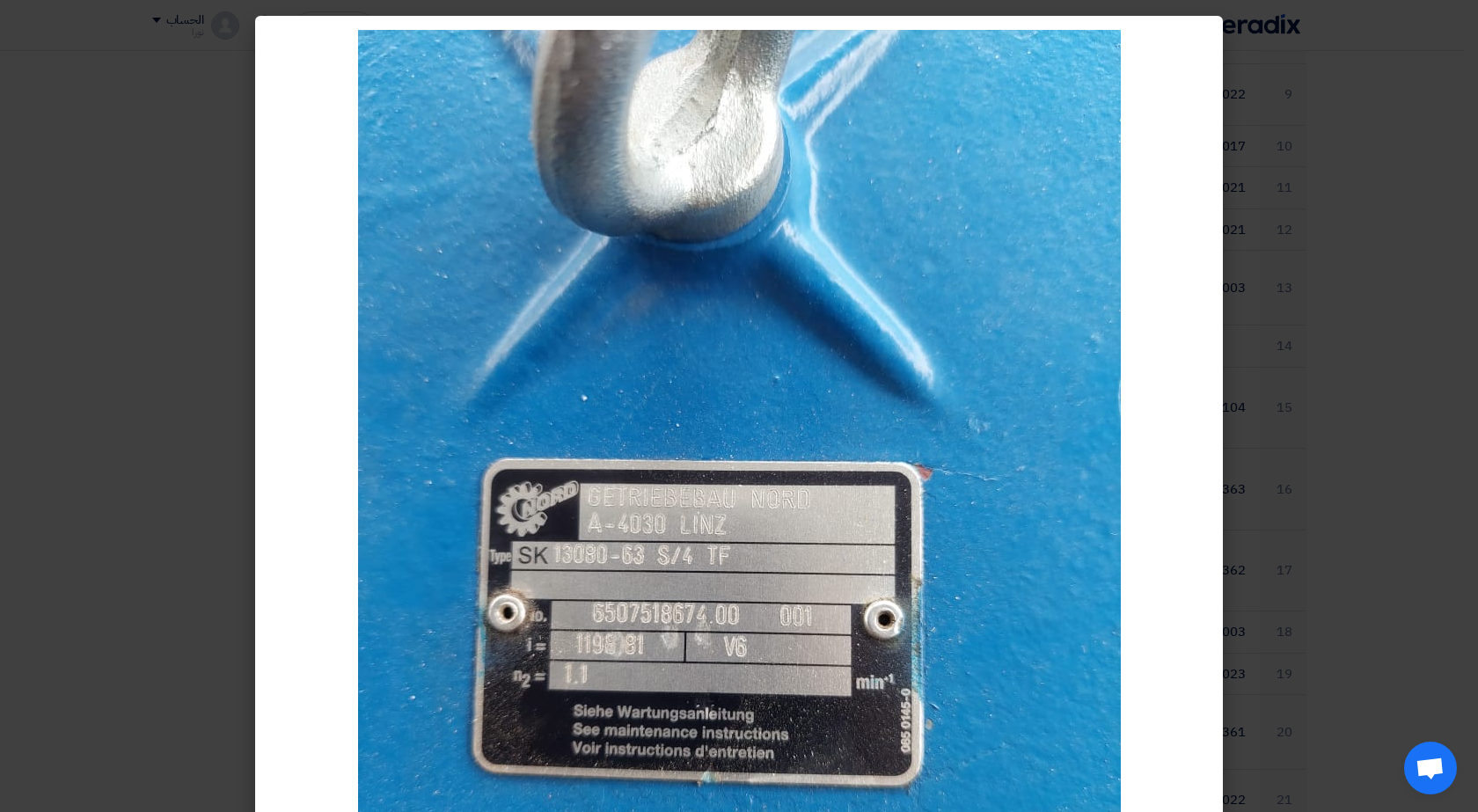
click at [188, 36] on modal-container at bounding box center [739, 406] width 1478 height 812
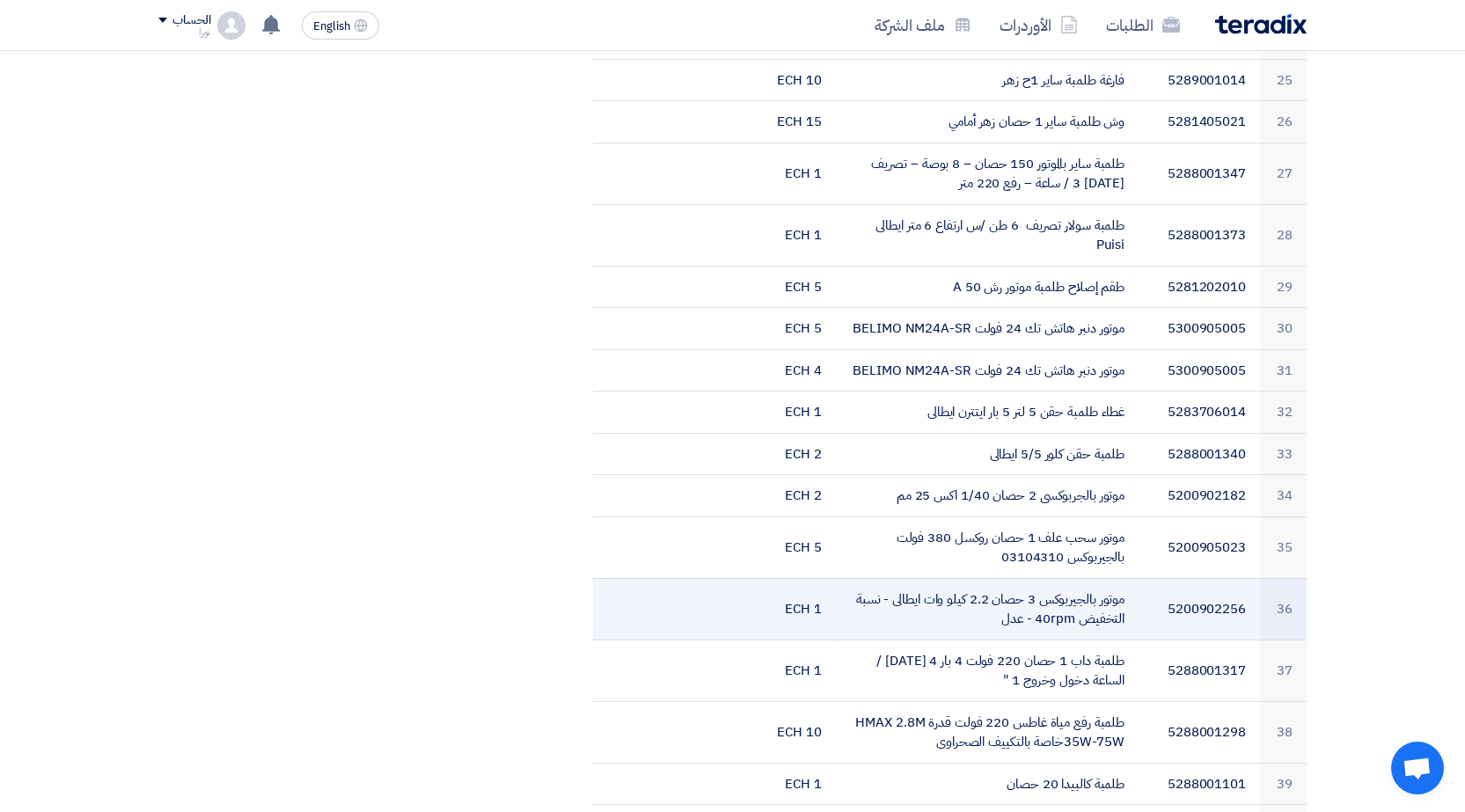
scroll to position [1936, 0]
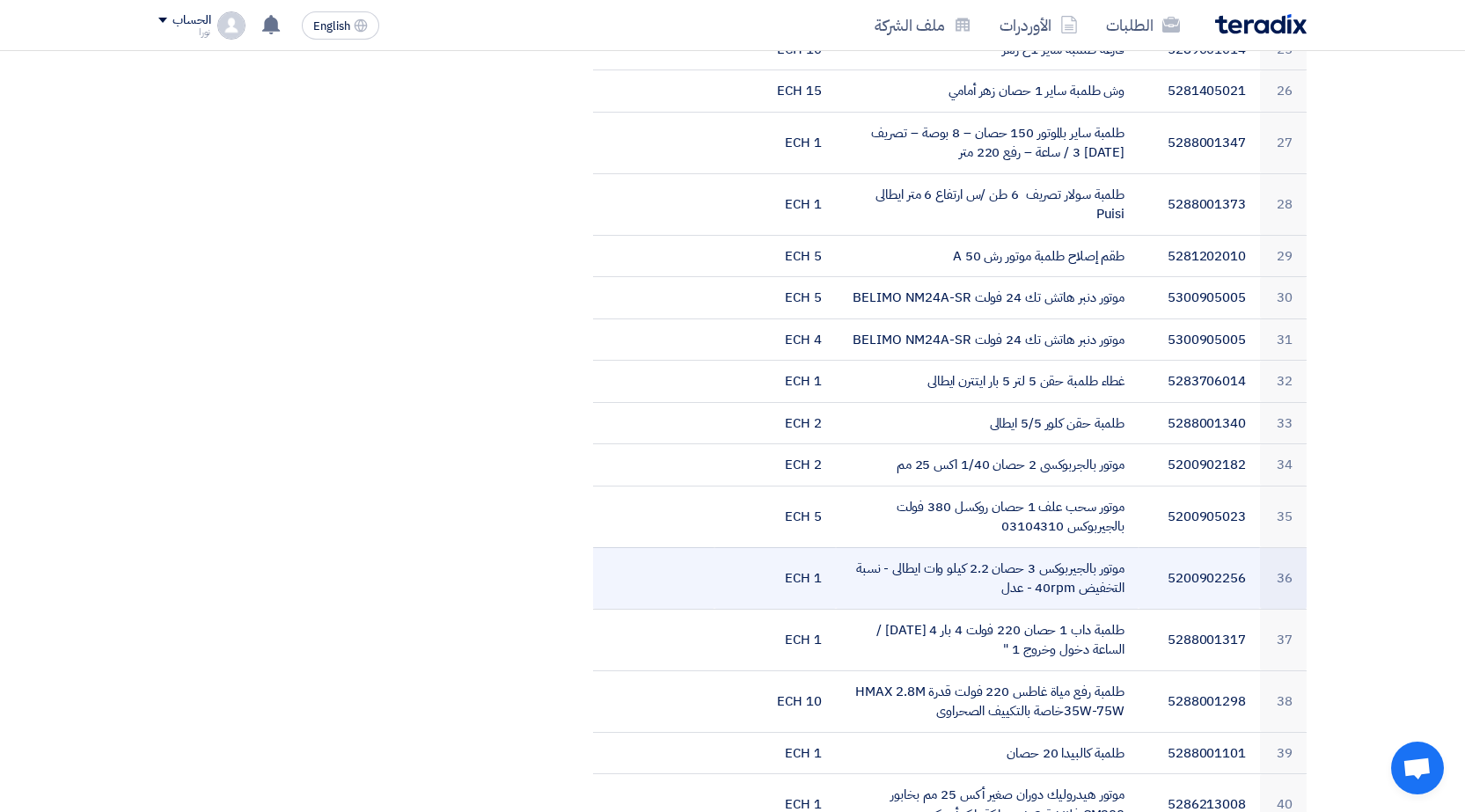
drag, startPoint x: 1037, startPoint y: 569, endPoint x: 1063, endPoint y: 568, distance: 26.0
click at [1063, 568] on td "موتور بالجيربوكس 3 حصان 2.2 كيلو وات ايطالى - نسبة التخفيض 40rpm - عدل" at bounding box center [987, 578] width 303 height 62
click at [1039, 572] on td "موتور بالجيربوكس 3 حصان 2.2 كيلو وات ايطالى - نسبة التخفيض 40rpm - عدل" at bounding box center [987, 578] width 303 height 62
click at [1010, 565] on td "موتور بالجيربوكس 3 حصان 2.2 كيلو وات ايطالى - نسبة التخفيض 40rpm - عدل" at bounding box center [987, 578] width 303 height 62
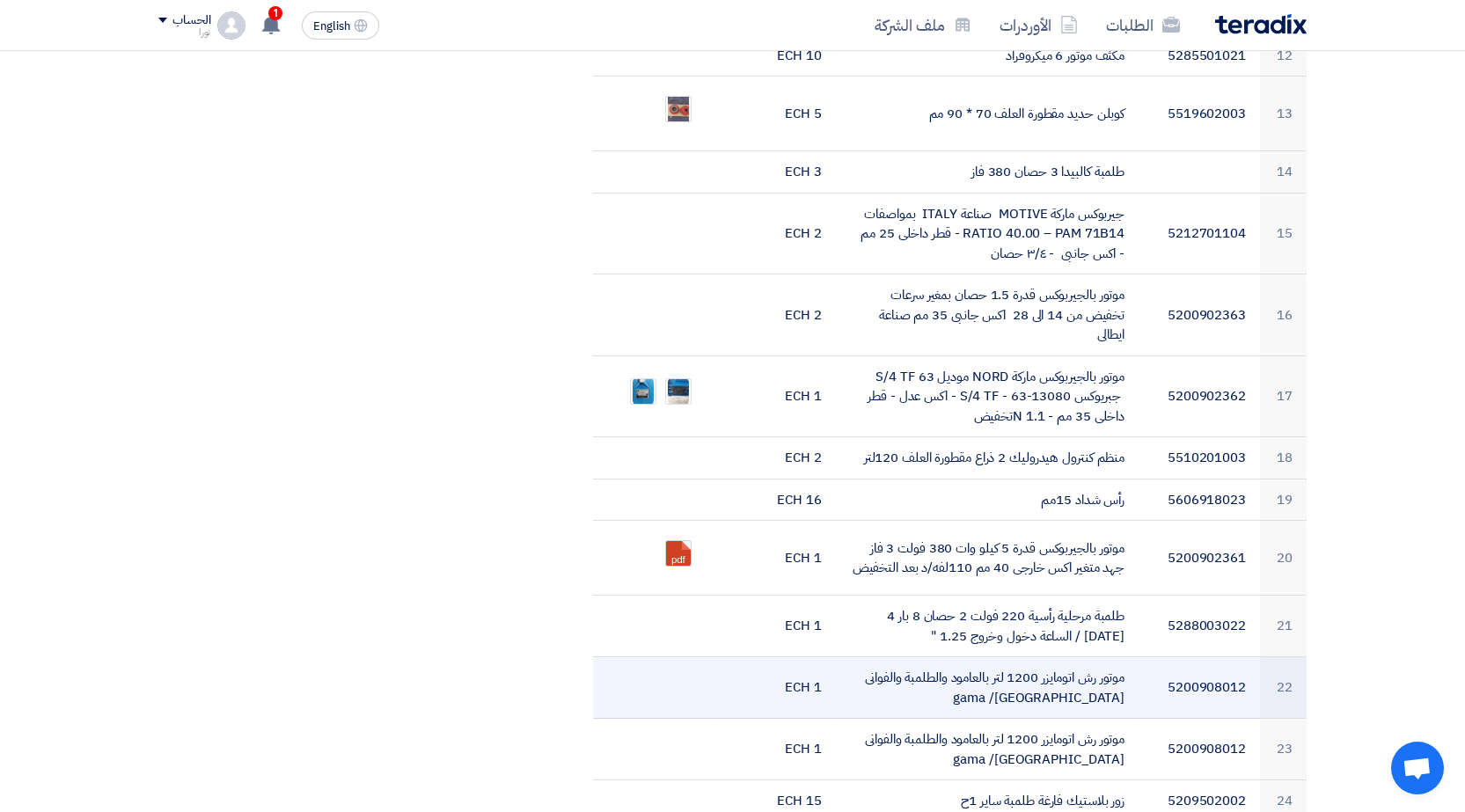
scroll to position [1144, 0]
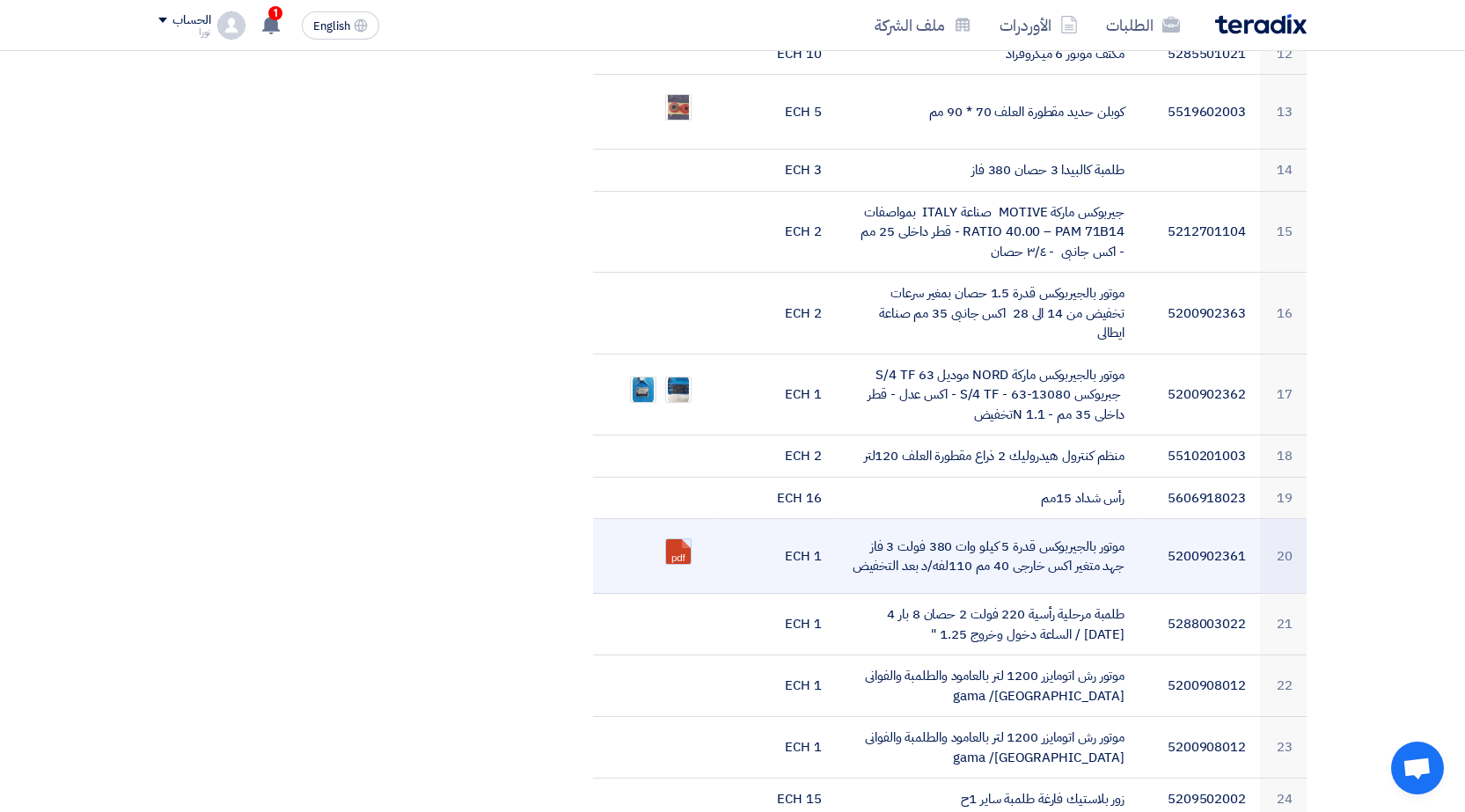
click at [673, 539] on link at bounding box center [736, 592] width 141 height 106
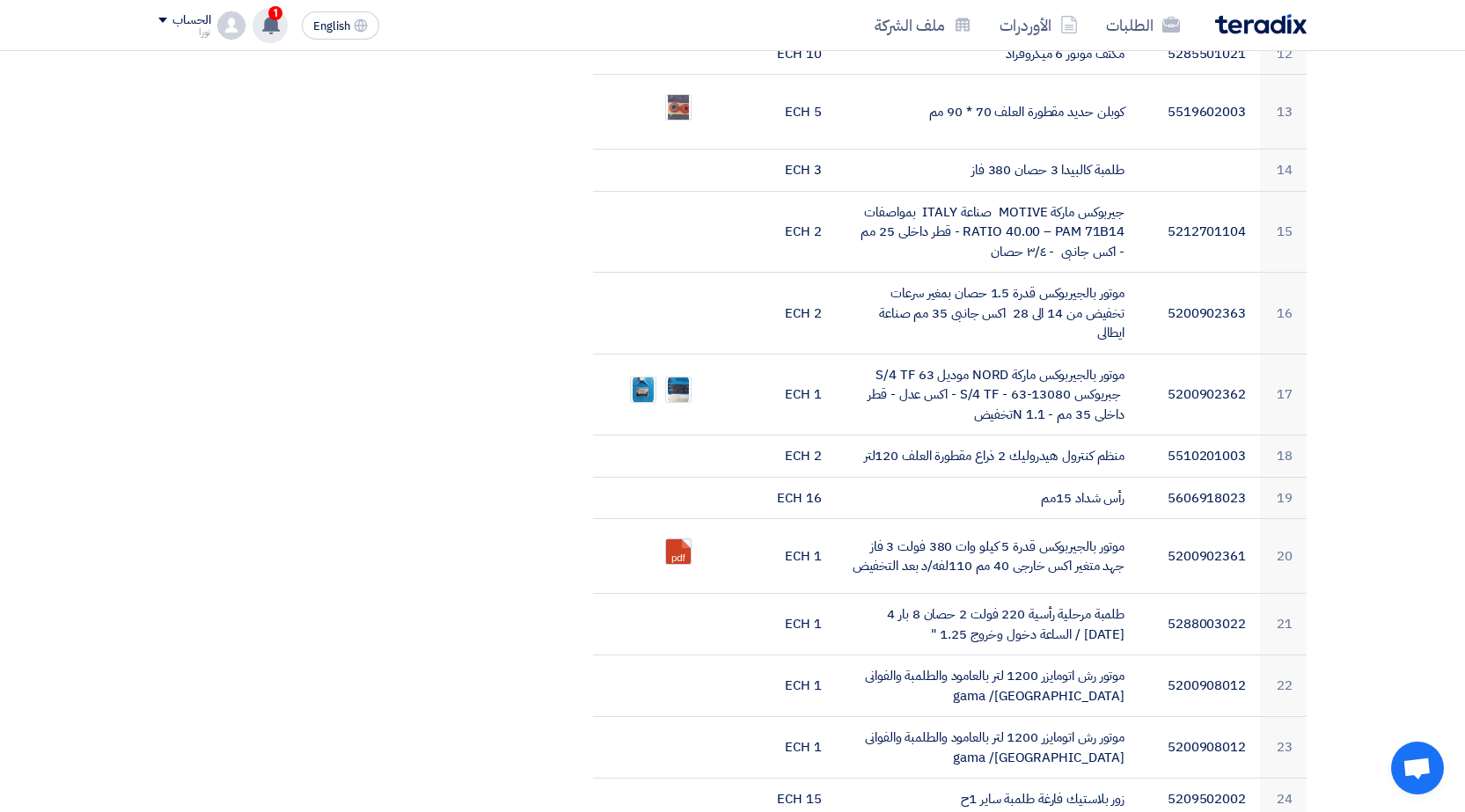
click at [269, 32] on icon at bounding box center [271, 24] width 20 height 20
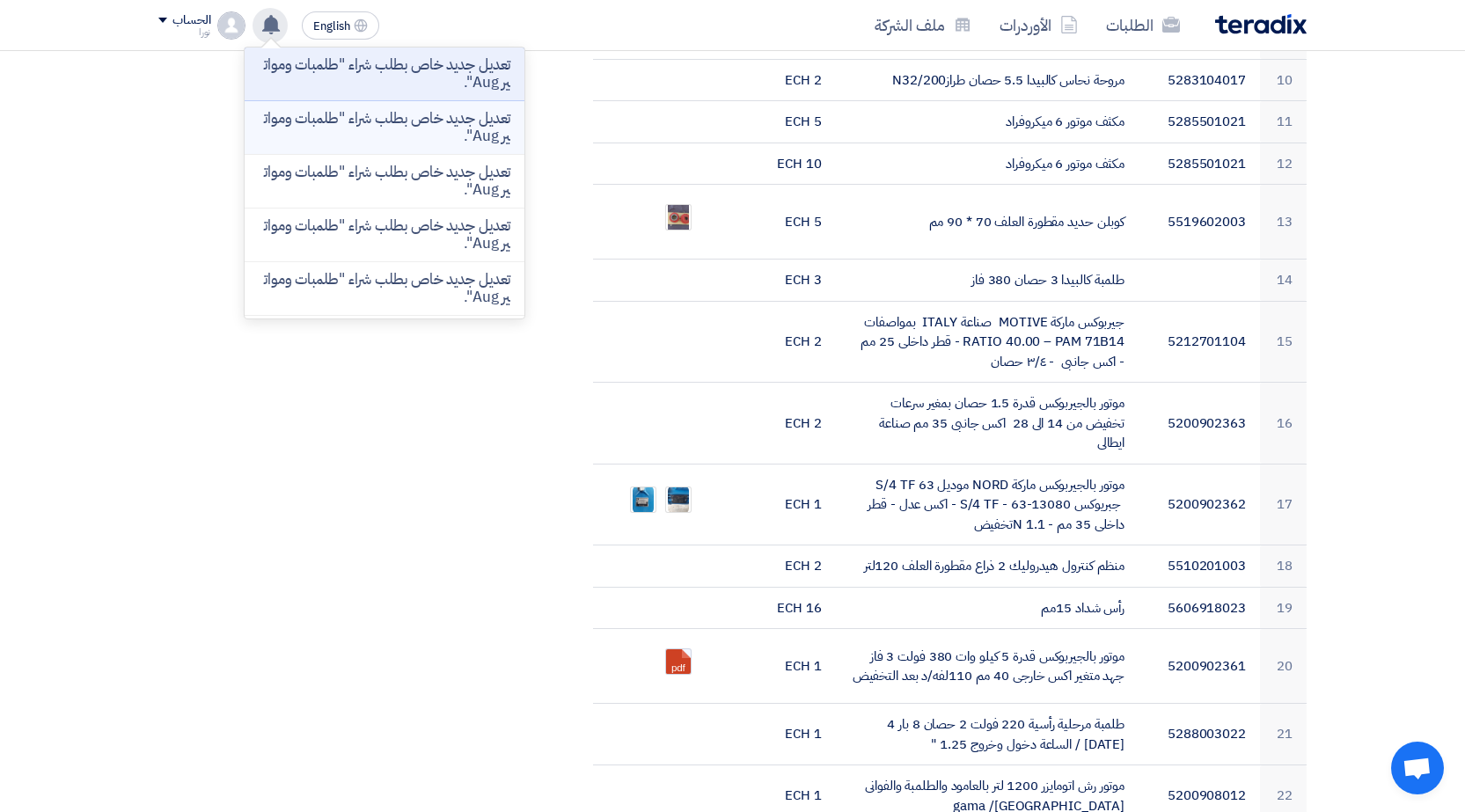
scroll to position [879, 0]
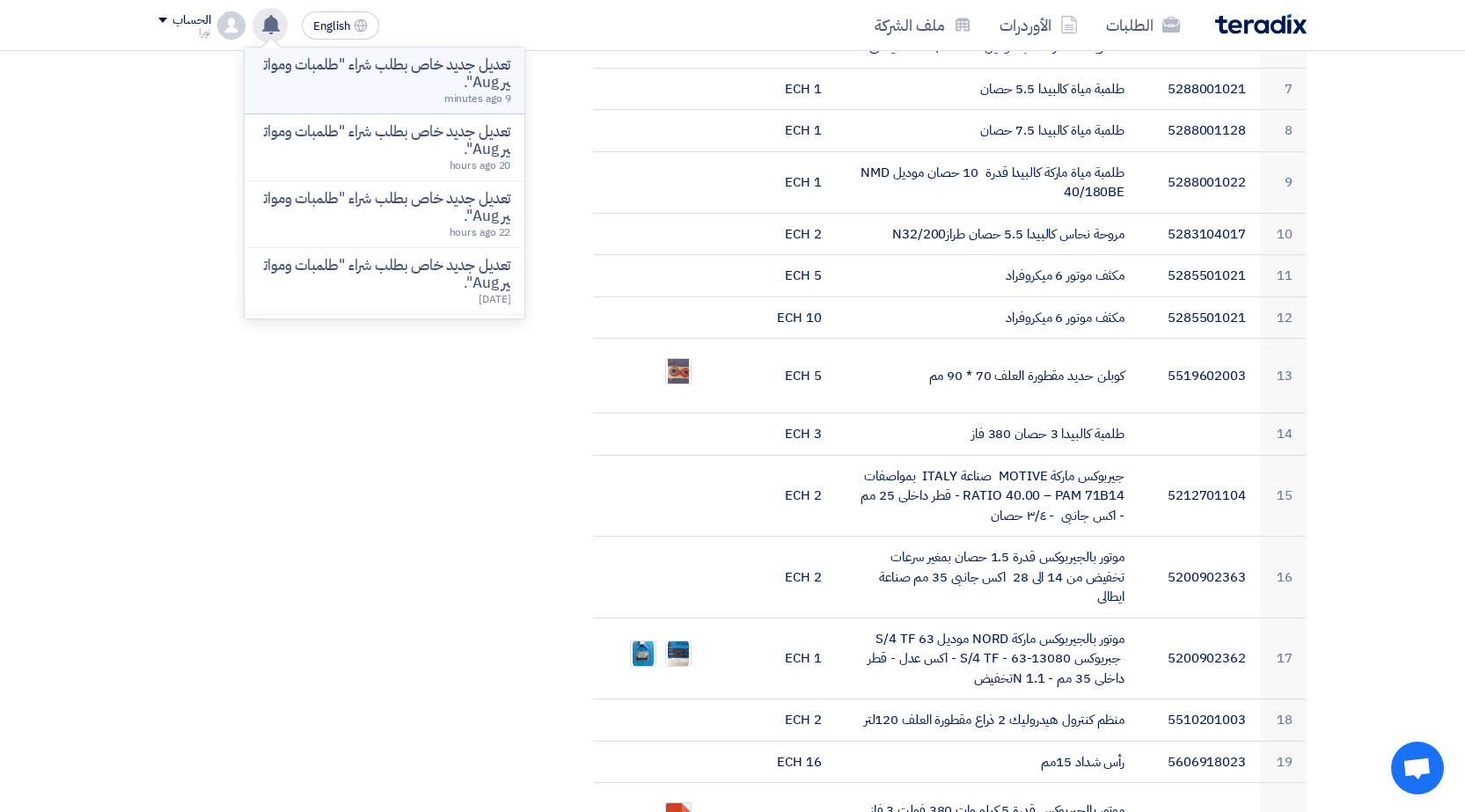
click at [419, 68] on p "تعديل جديد خاص بطلب شراء "طلمبات ومواتير Aug"." at bounding box center [384, 74] width 252 height 36
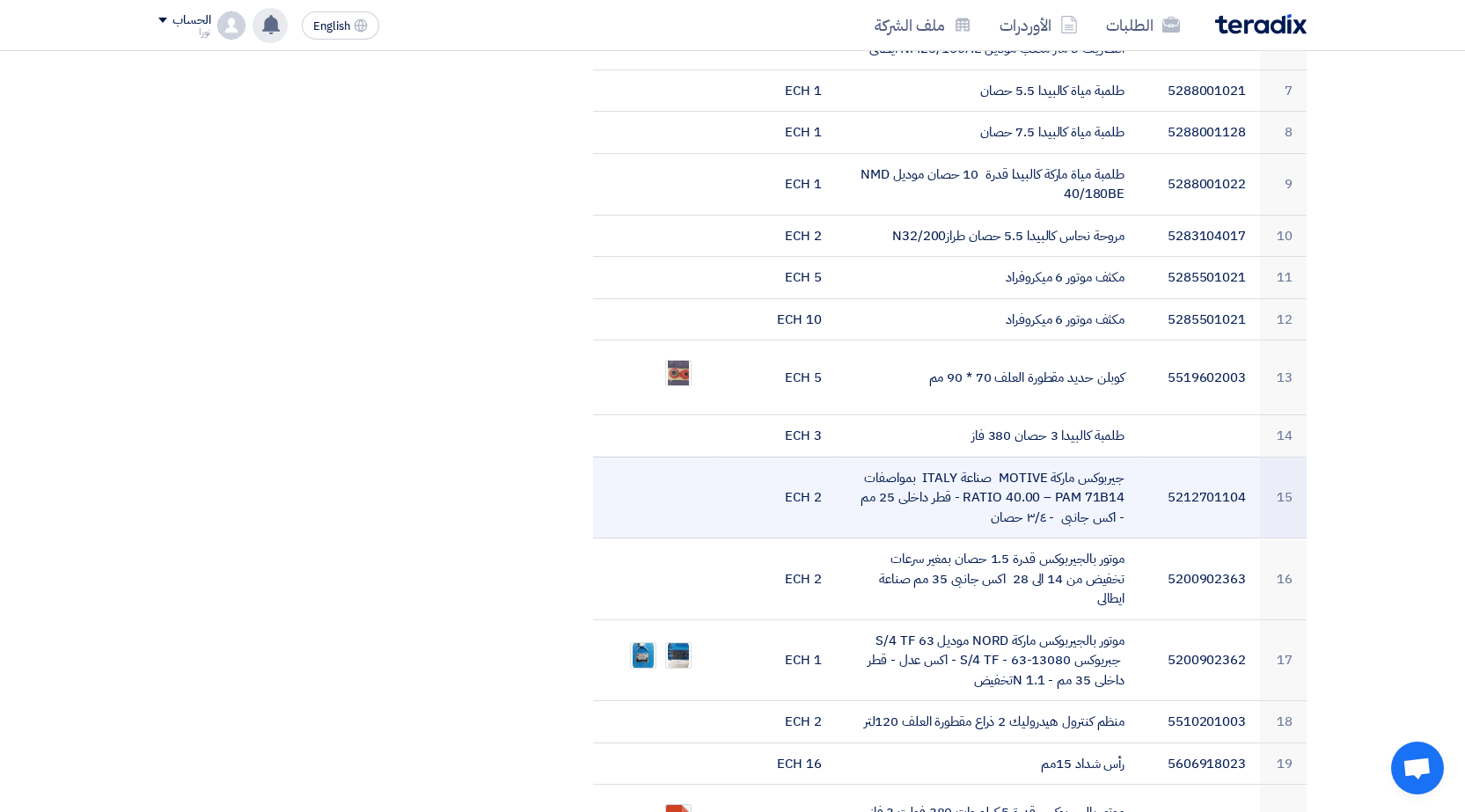
scroll to position [879, 0]
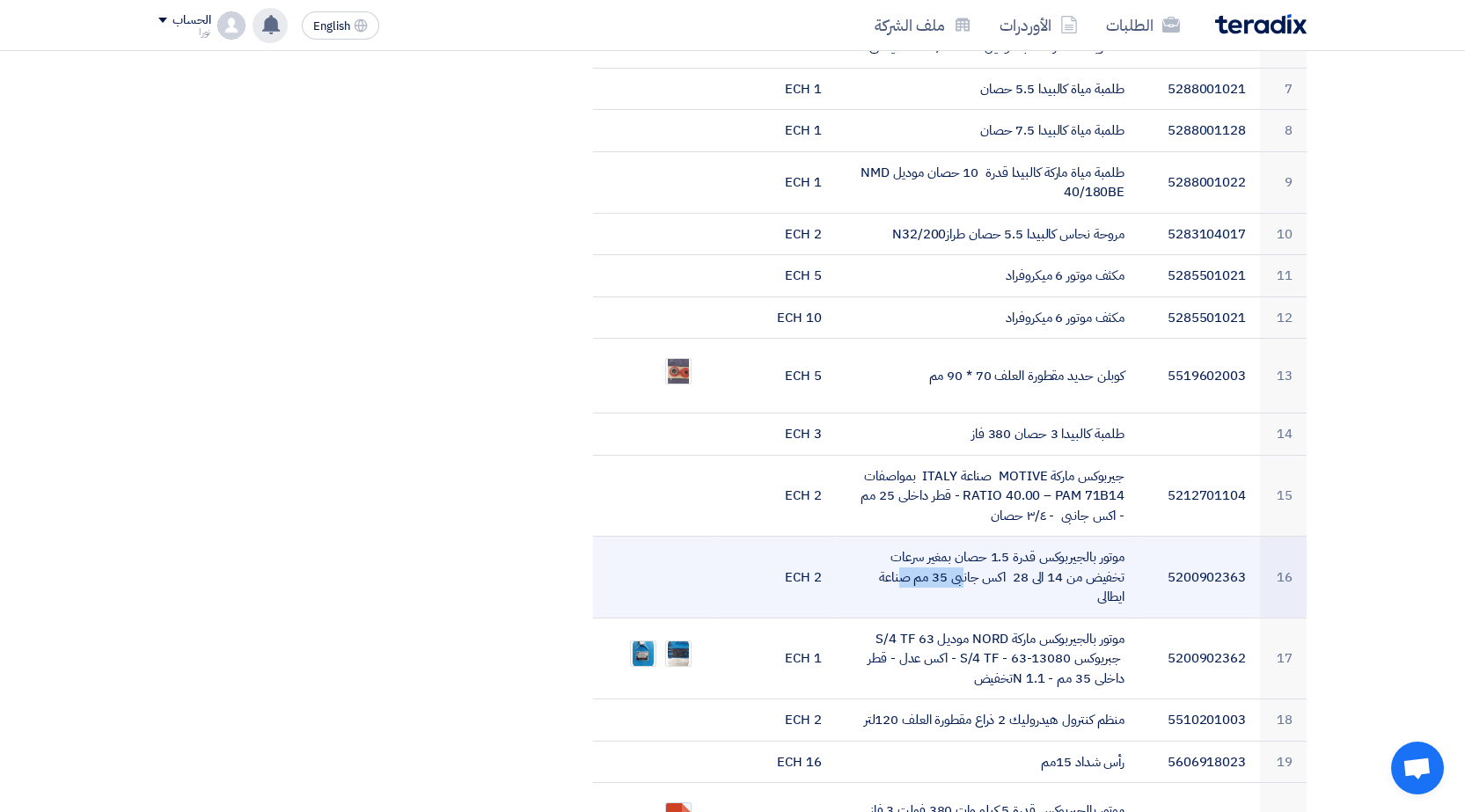
drag, startPoint x: 1058, startPoint y: 554, endPoint x: 1008, endPoint y: 562, distance: 50.6
click at [1008, 562] on td "موتور بالجيربوكس قدرة 1.5 حصان بمغير سرعات تخفيض من 14 الى 28 اكس جانبى 35 مم ص…" at bounding box center [987, 577] width 303 height 81
click at [984, 570] on td "موتور بالجيربوكس قدرة 1.5 حصان بمغير سرعات تخفيض من 14 الى 28 اكس جانبى 35 مم ص…" at bounding box center [987, 577] width 303 height 81
drag, startPoint x: 1014, startPoint y: 560, endPoint x: 1053, endPoint y: 557, distance: 39.1
click at [1053, 557] on td "موتور بالجيربوكس قدرة 1.5 حصان بمغير سرعات تخفيض من 14 الى 28 اكس جانبى 35 مم ص…" at bounding box center [987, 577] width 303 height 81
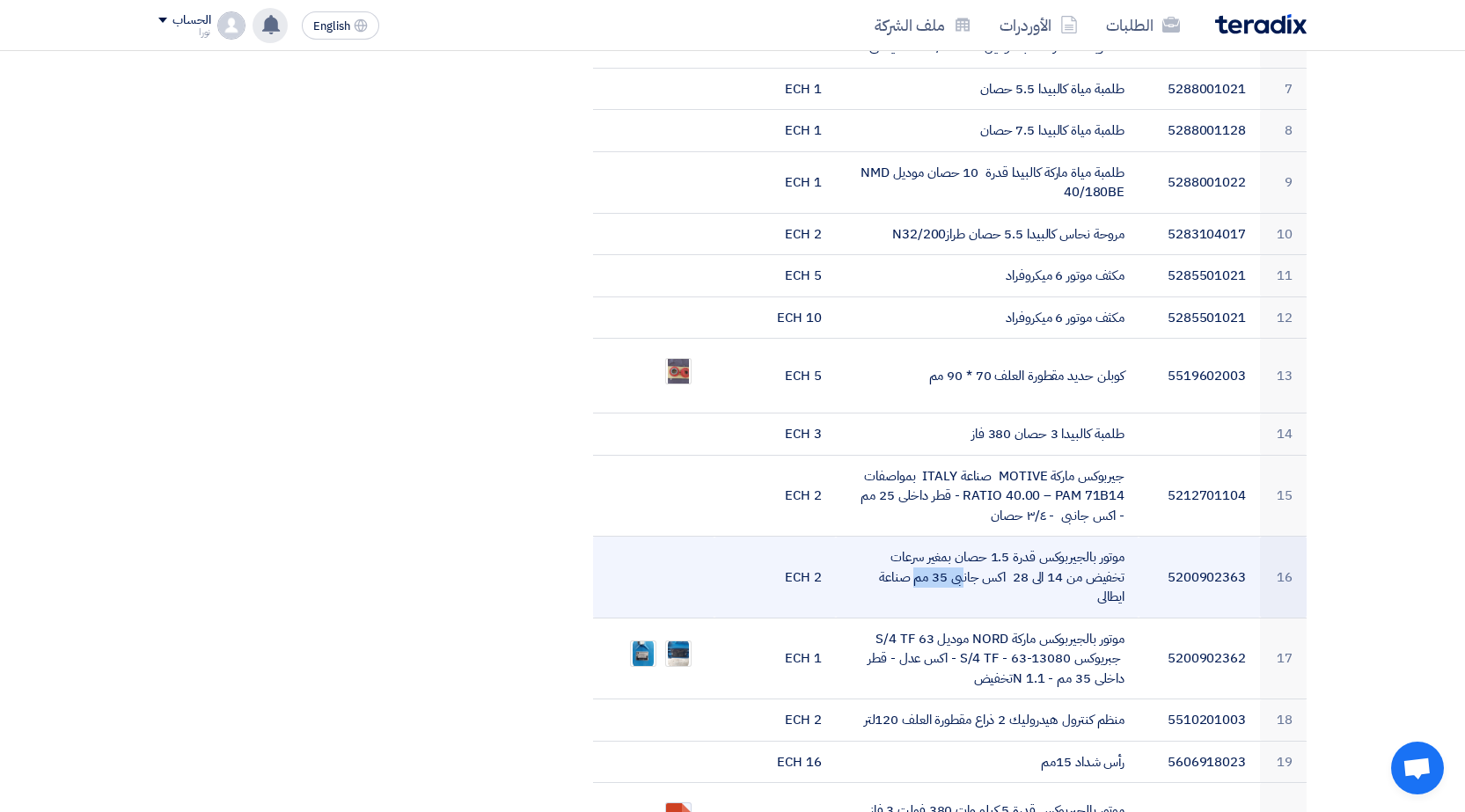
click at [1053, 559] on td "موتور بالجيربوكس قدرة 1.5 حصان بمغير سرعات تخفيض من 14 الى 28 اكس جانبى 35 مم ص…" at bounding box center [987, 577] width 303 height 81
click at [1038, 566] on td "موتور بالجيربوكس قدرة 1.5 حصان بمغير سرعات تخفيض من 14 الى 28 اكس جانبى 35 مم ص…" at bounding box center [987, 577] width 303 height 81
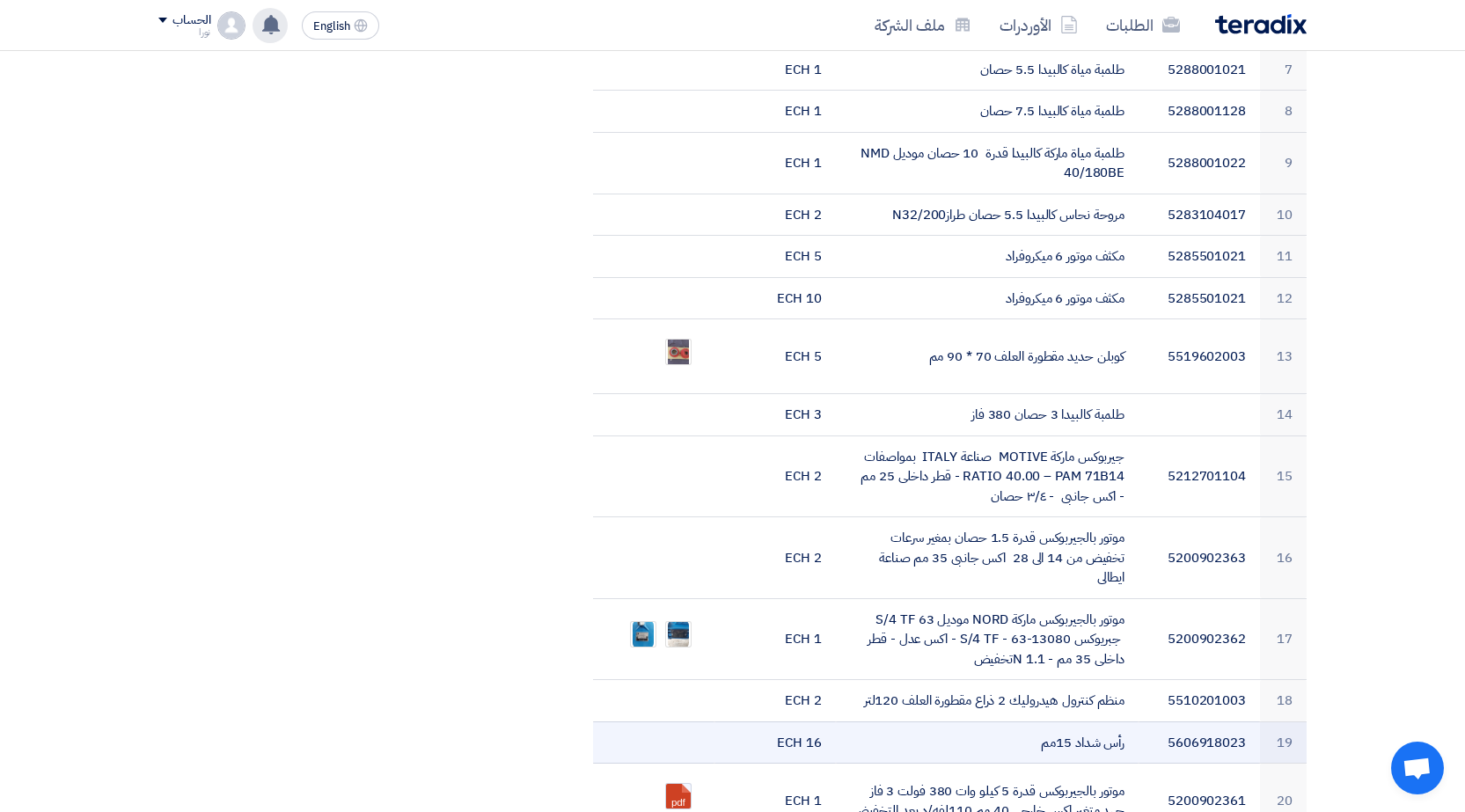
scroll to position [967, 0]
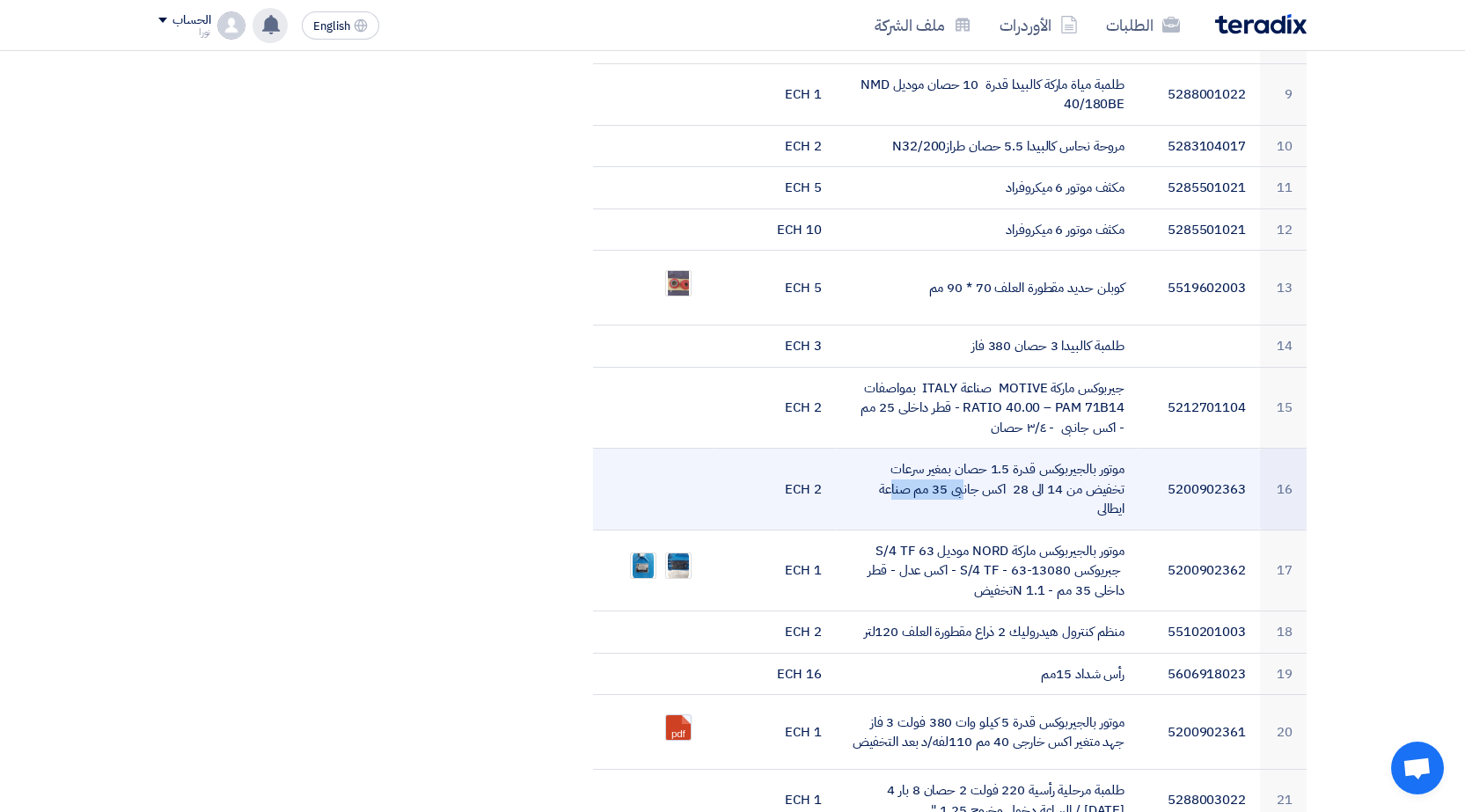
drag, startPoint x: 1059, startPoint y: 470, endPoint x: 991, endPoint y: 472, distance: 68.0
click at [991, 472] on td "موتور بالجيربوكس قدرة 1.5 حصان بمغير سرعات تخفيض من 14 الى 28 اكس جانبى 35 مم ص…" at bounding box center [987, 489] width 303 height 81
click at [1000, 473] on td "موتور بالجيربوكس قدرة 1.5 حصان بمغير سرعات تخفيض من 14 الى 28 اكس جانبى 35 مم ص…" at bounding box center [987, 489] width 303 height 81
drag, startPoint x: 1021, startPoint y: 468, endPoint x: 1075, endPoint y: 466, distance: 54.0
click at [1075, 466] on td "موتور بالجيربوكس قدرة 1.5 حصان بمغير سرعات تخفيض من 14 الى 28 اكس جانبى 35 مم ص…" at bounding box center [987, 489] width 303 height 81
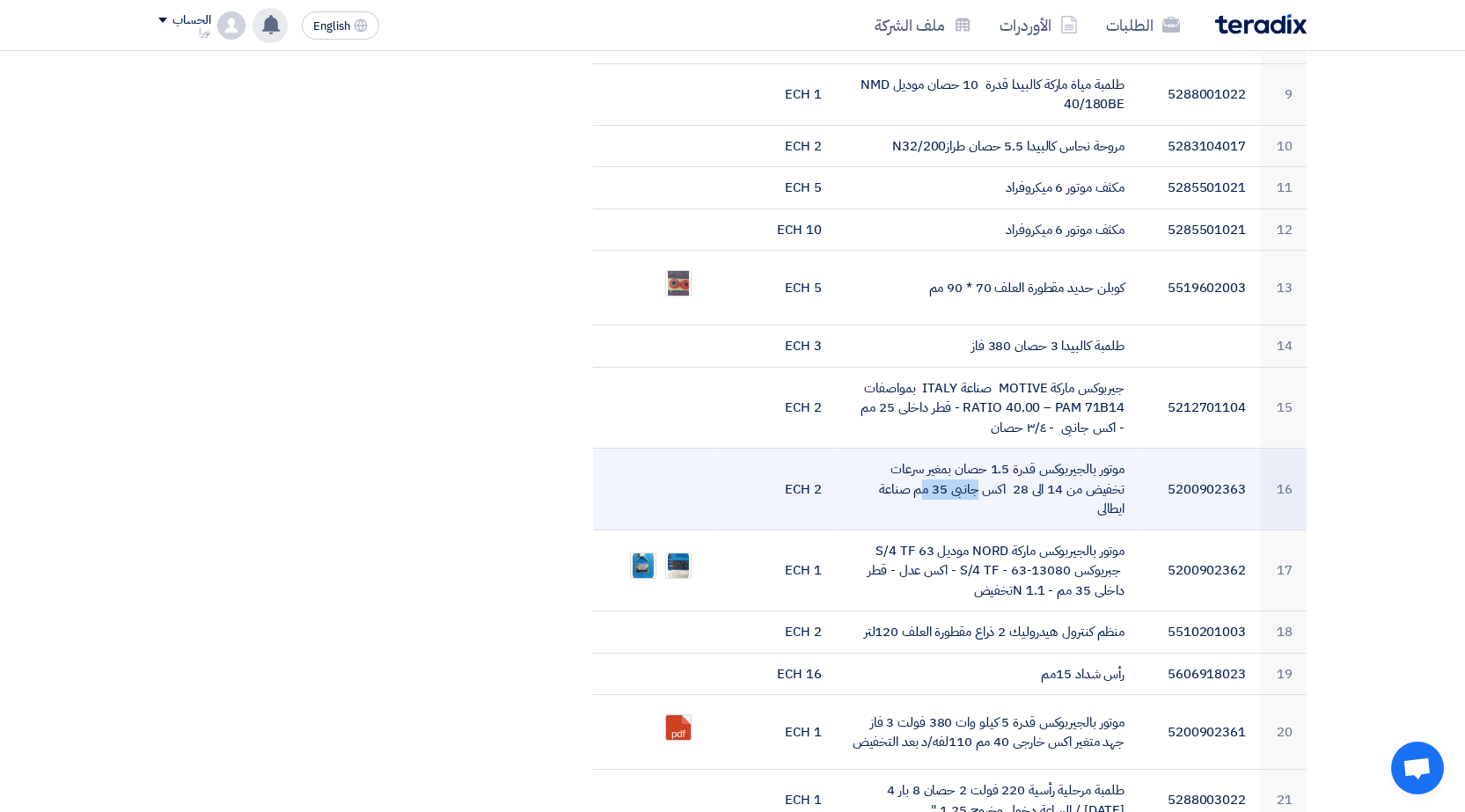
click at [1055, 465] on td "موتور بالجيربوكس قدرة 1.5 حصان بمغير سرعات تخفيض من 14 الى 28 اكس جانبى 35 مم ص…" at bounding box center [987, 489] width 303 height 81
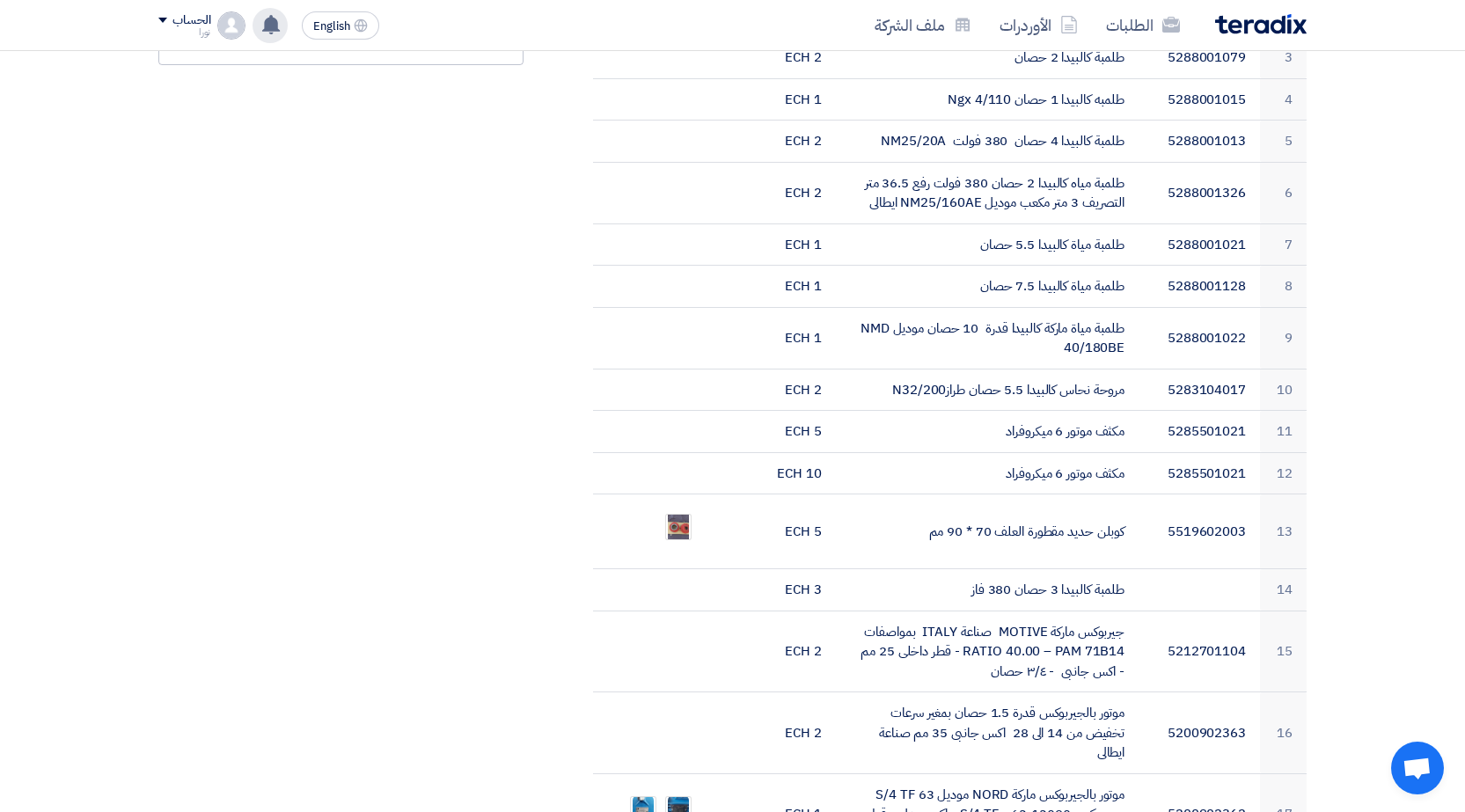
scroll to position [704, 0]
